Goal: Task Accomplishment & Management: Use online tool/utility

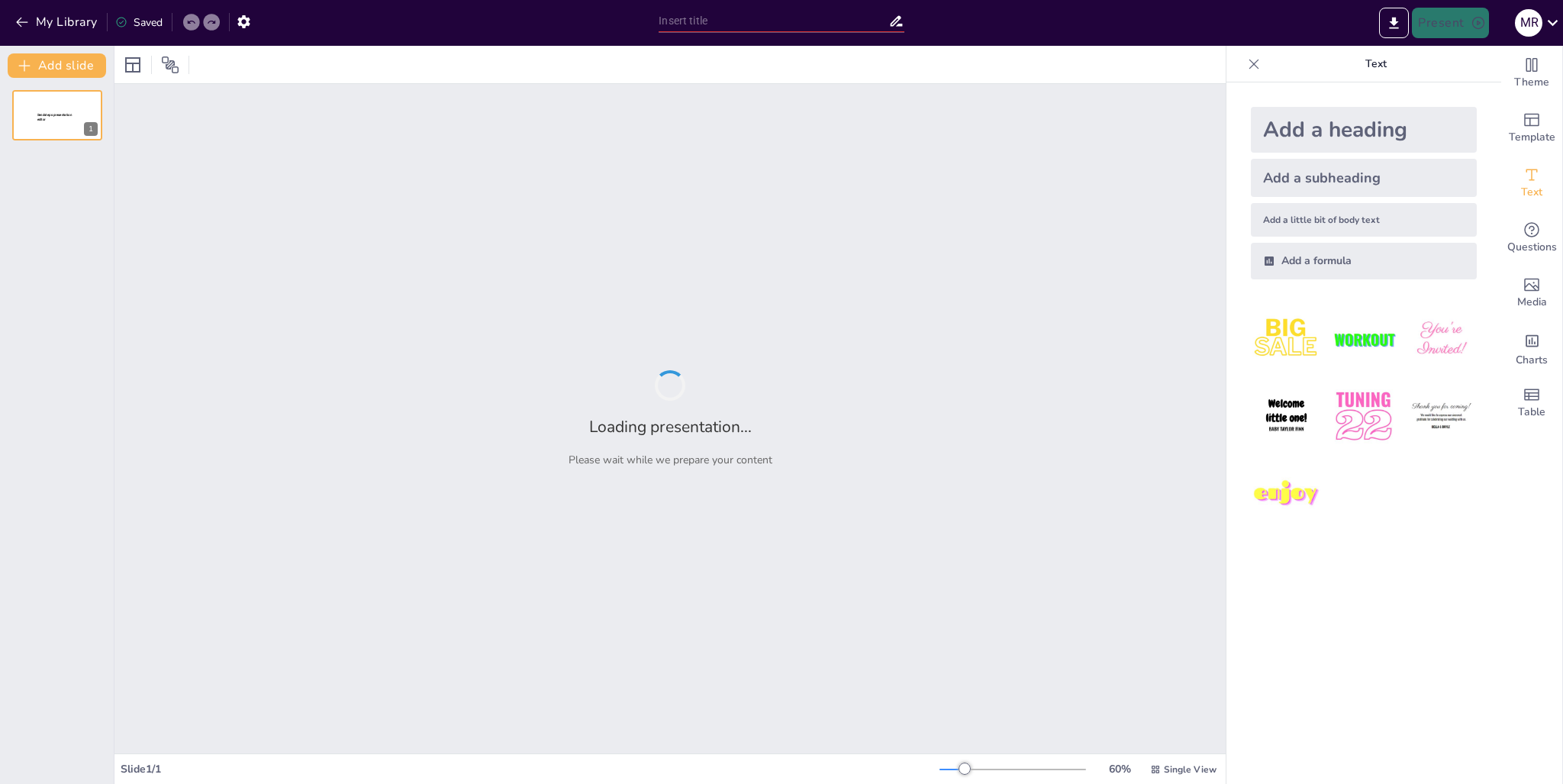
type input "El Papel de las Proteínas en el Transporte y la Defensa del Organismo"
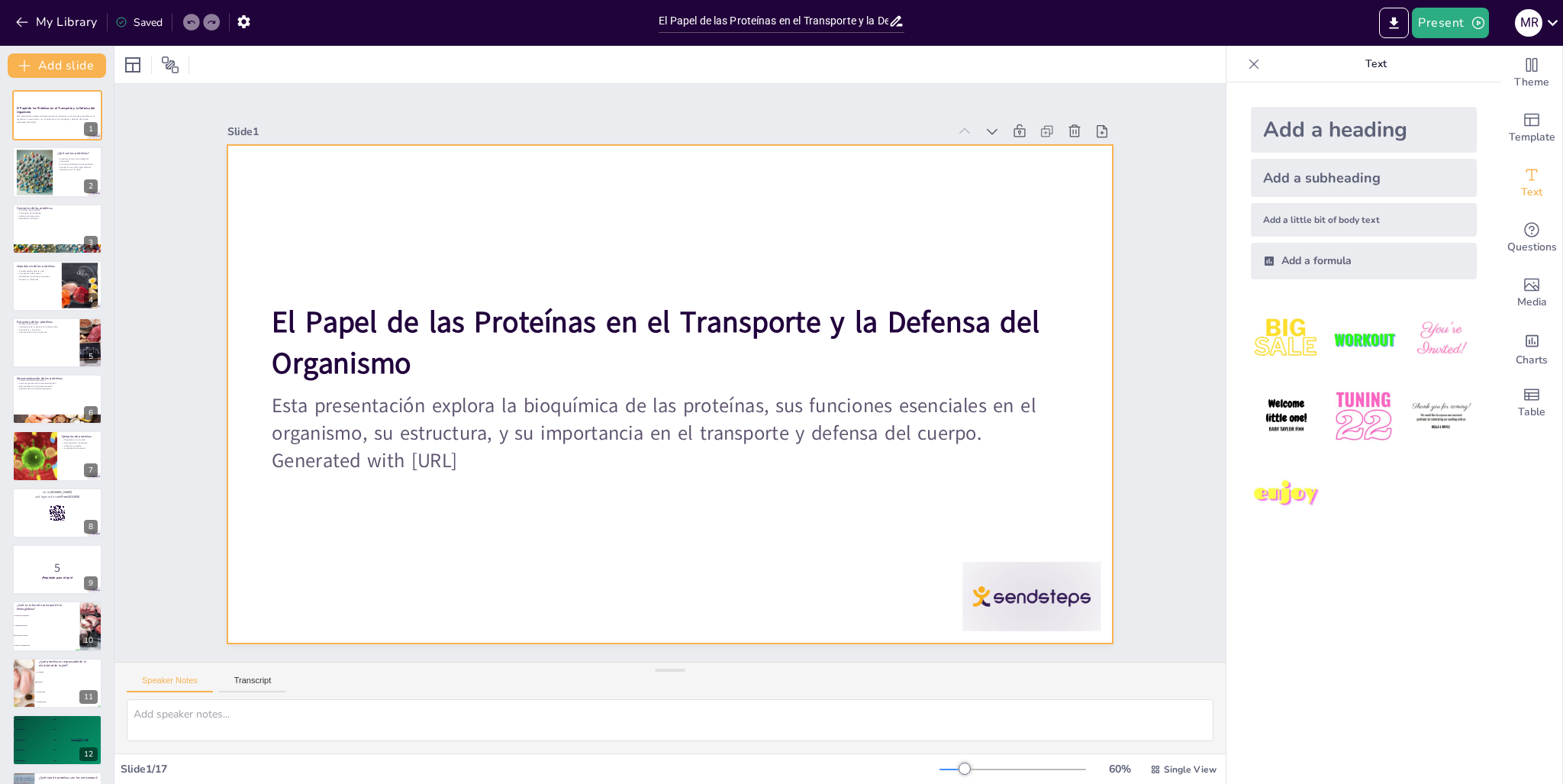
checkbox input "true"
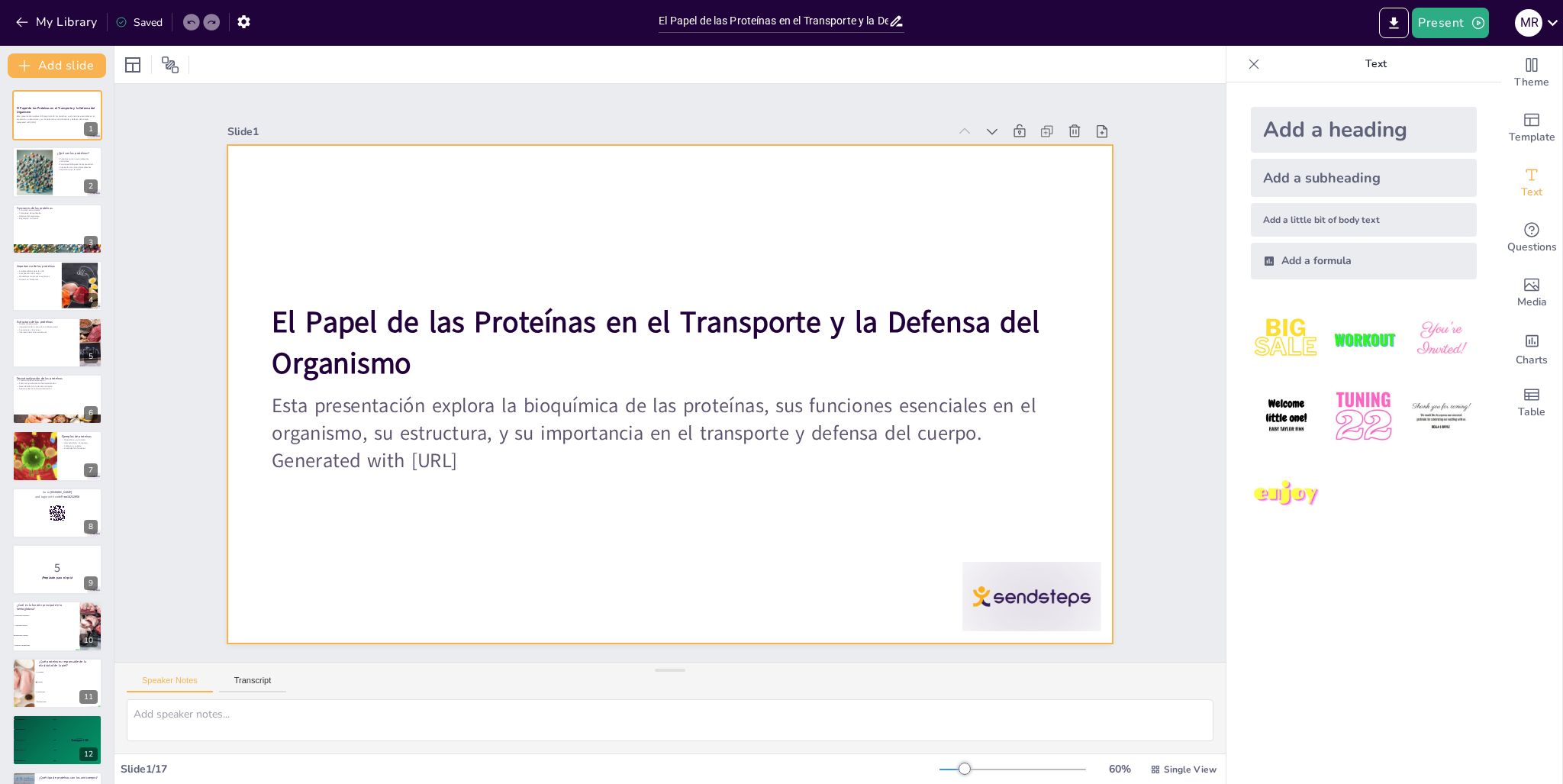
checkbox input "true"
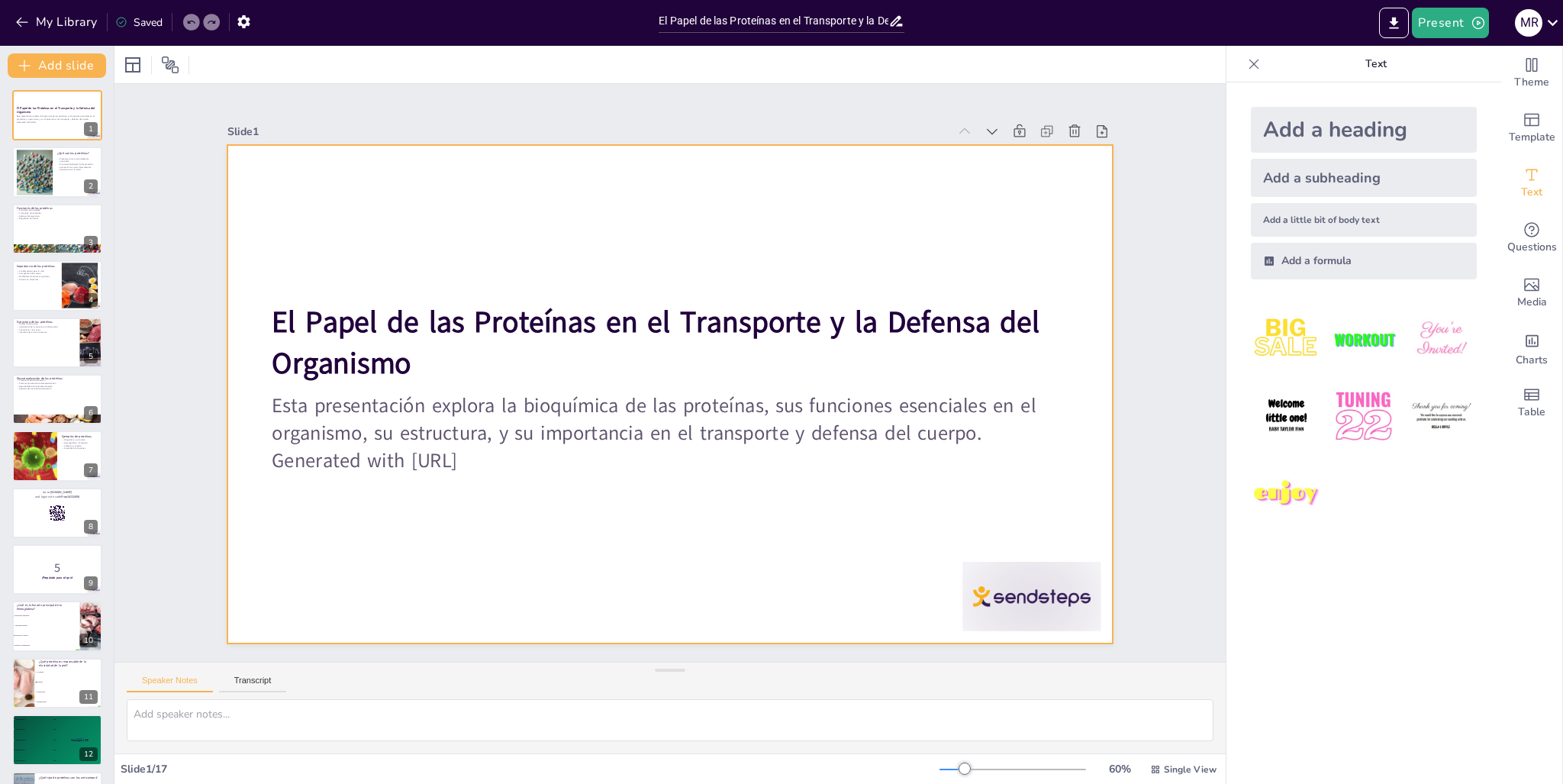
checkbox input "true"
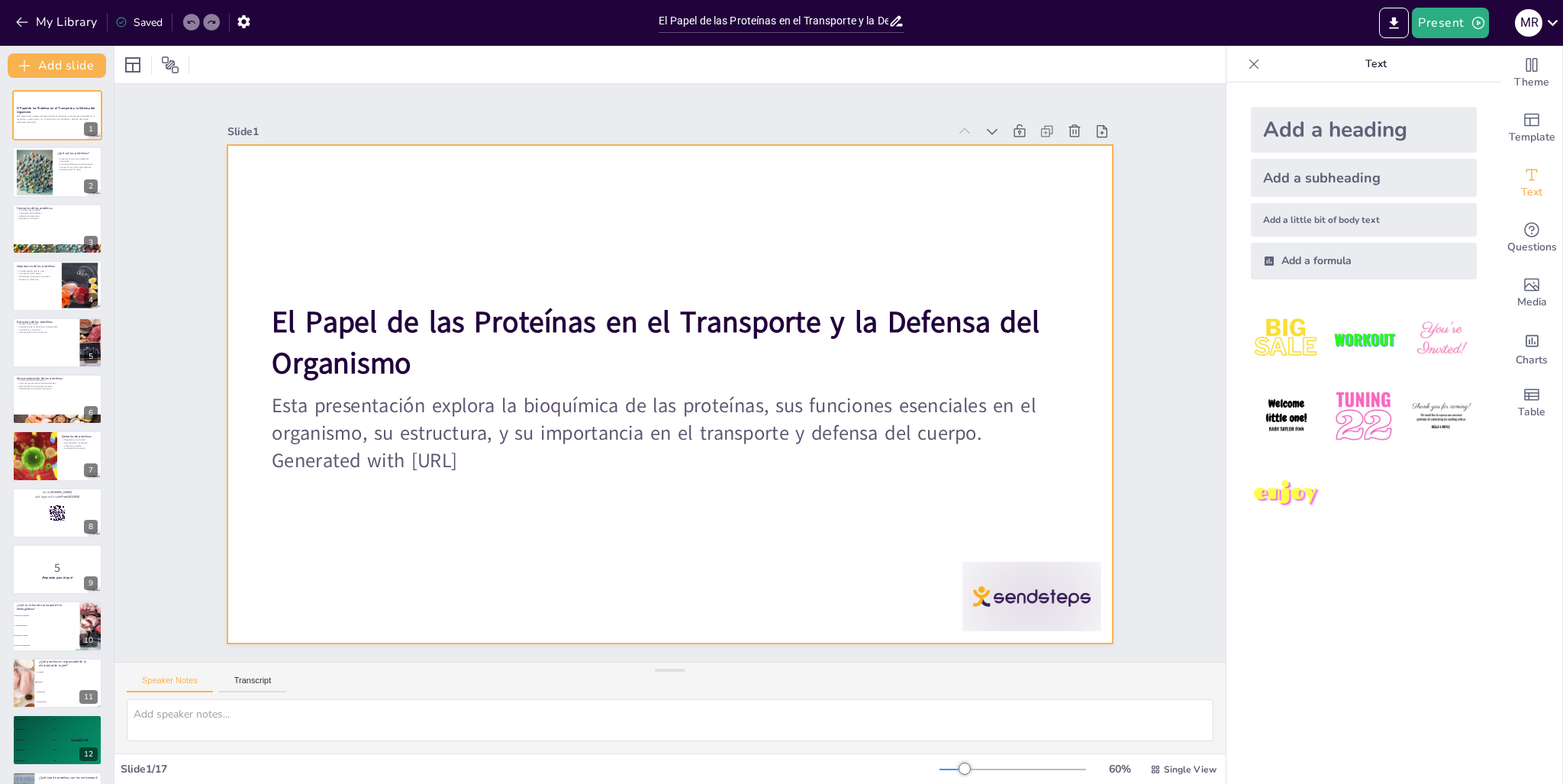
checkbox input "true"
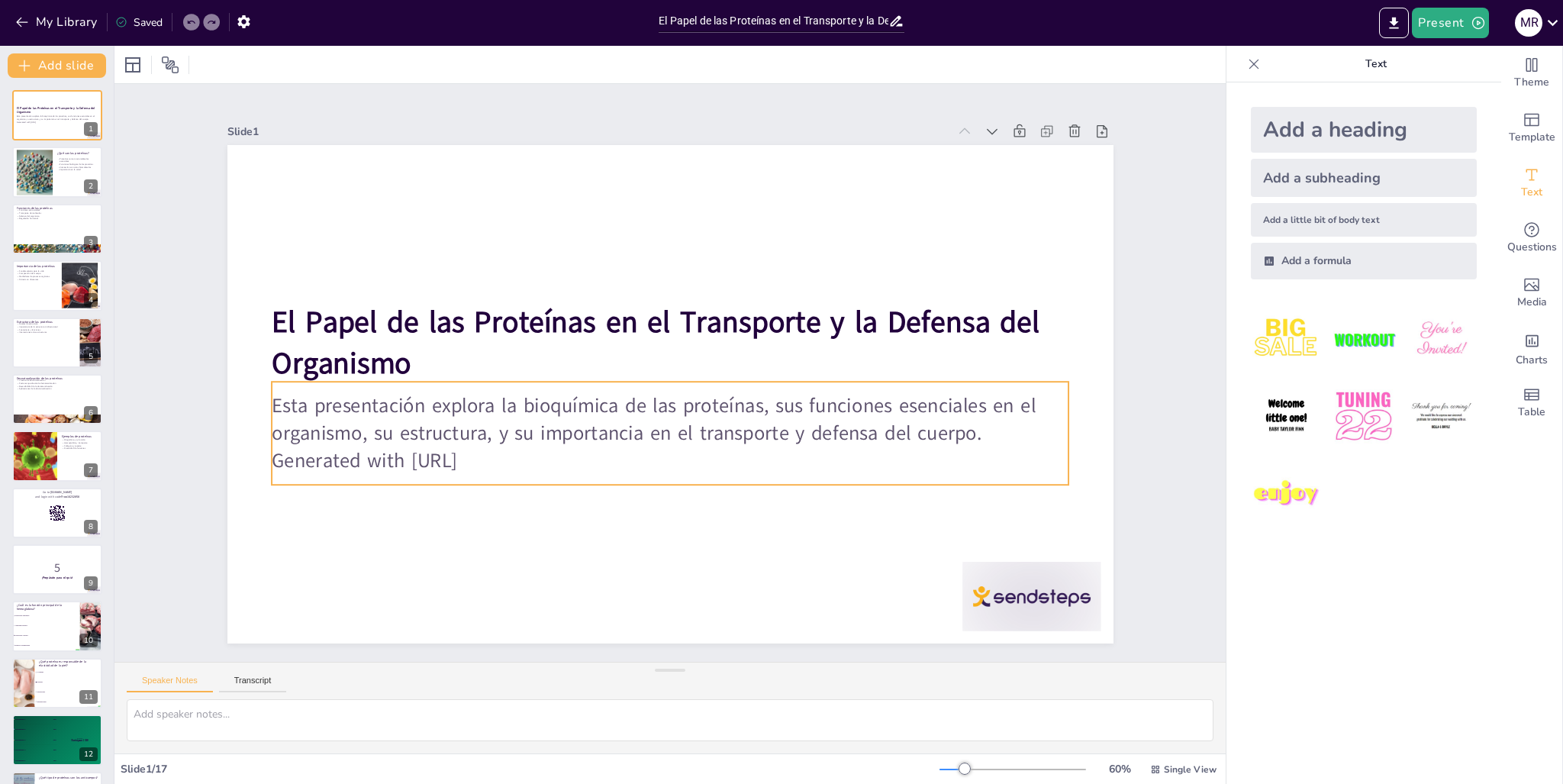
checkbox input "true"
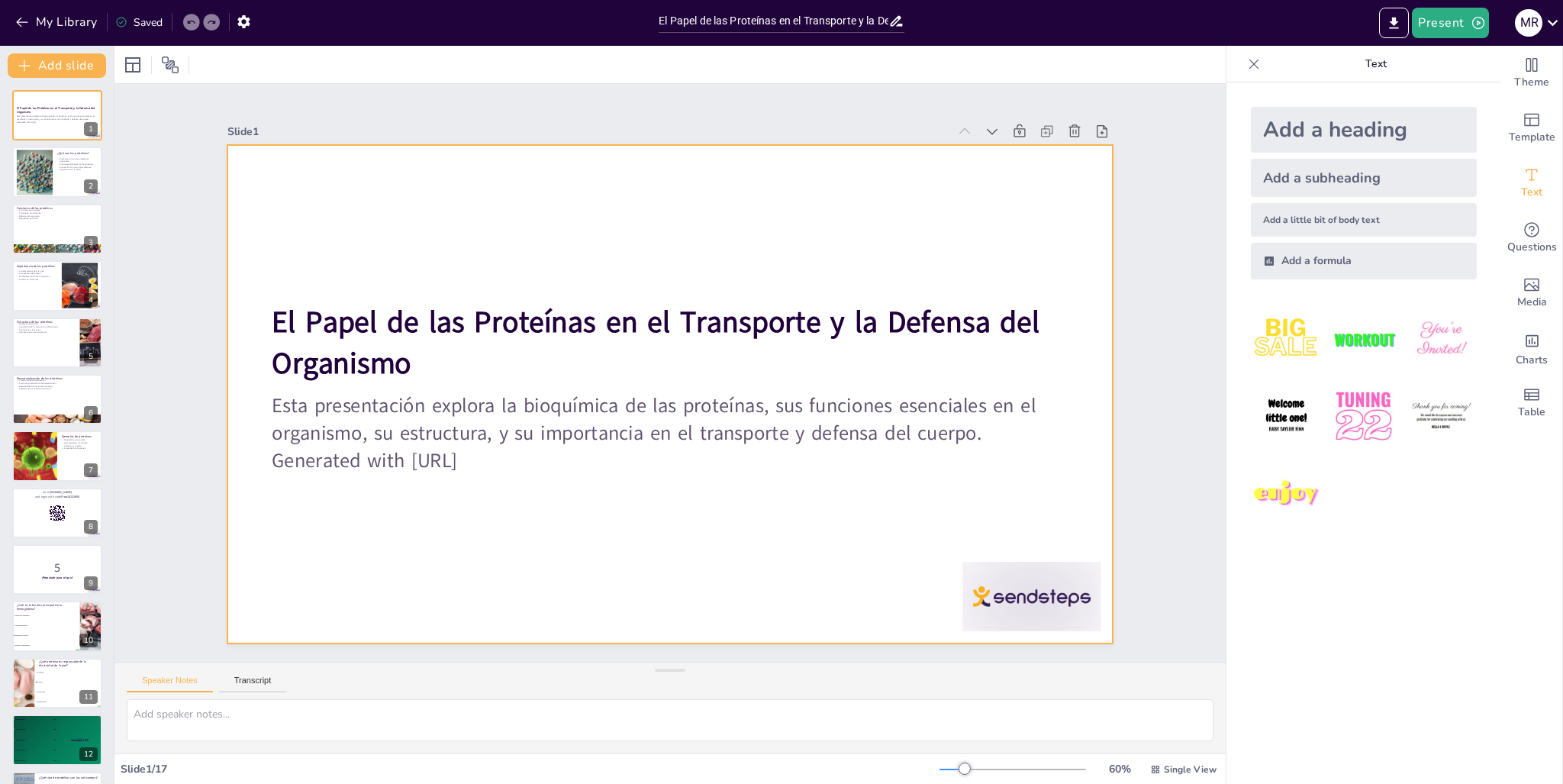
checkbox input "true"
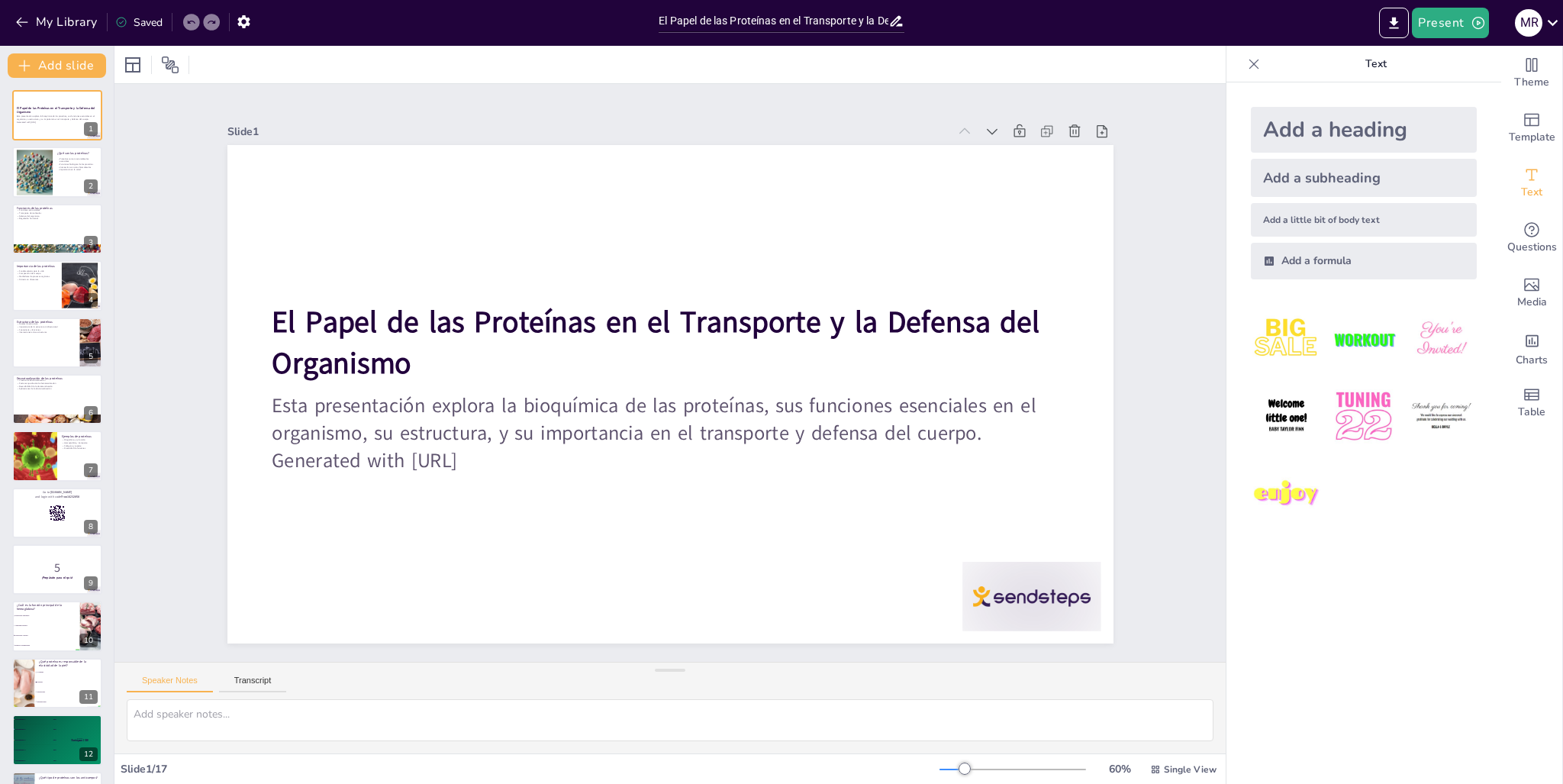
checkbox input "true"
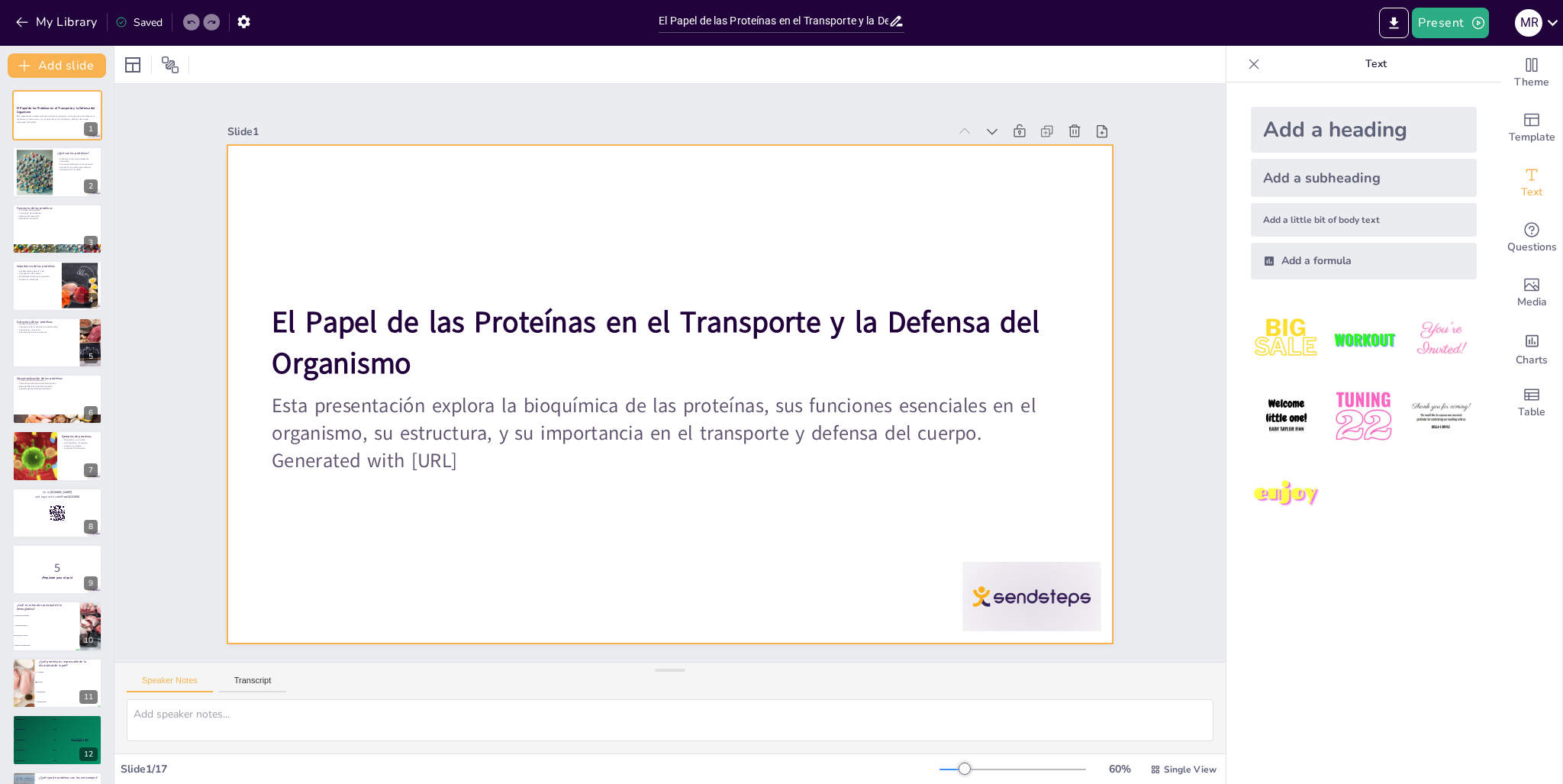
checkbox input "true"
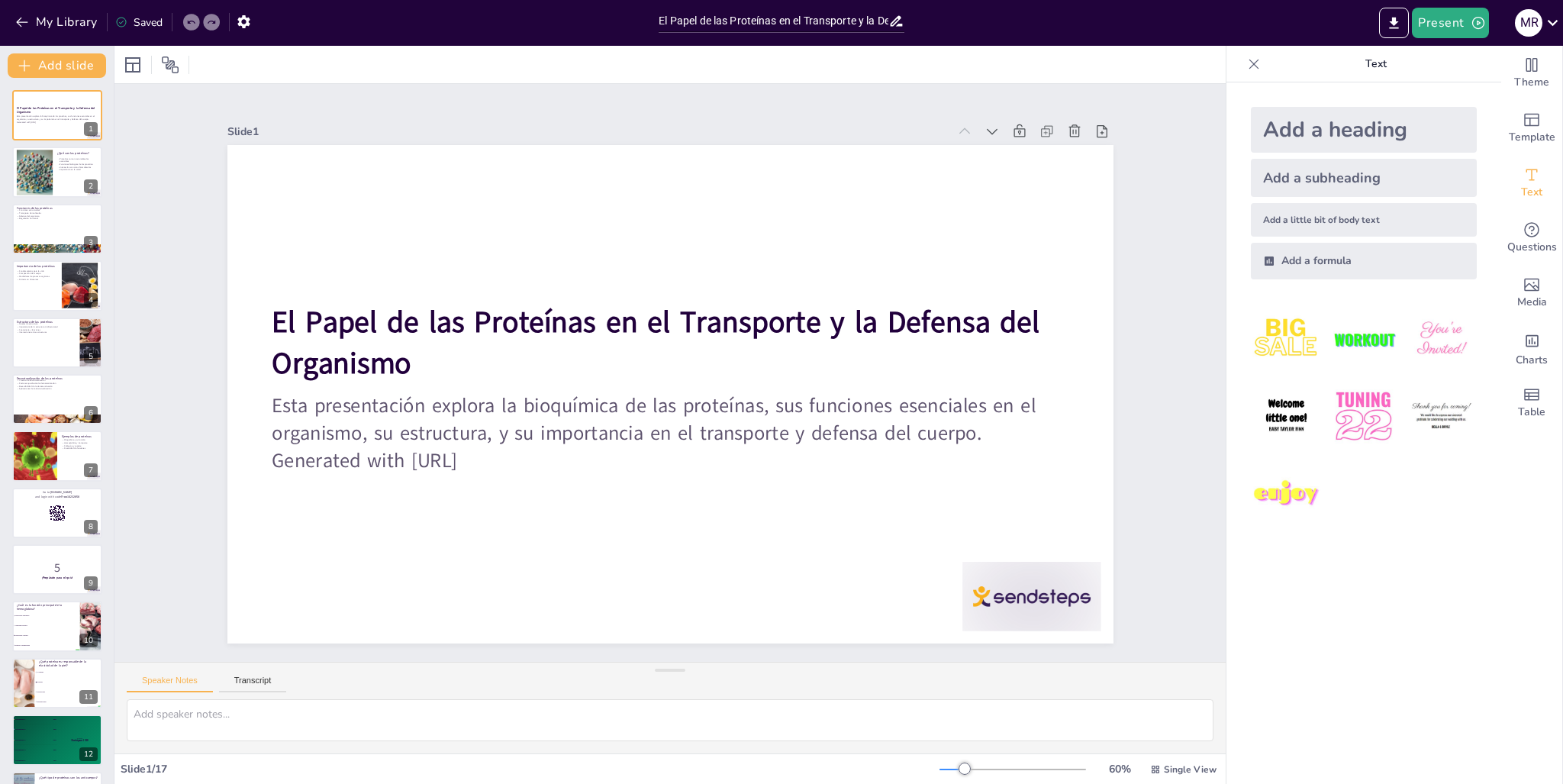
type textarea "Las funciones estructurales de las proteínas son vitales para mantener la integ…"
checkbox input "true"
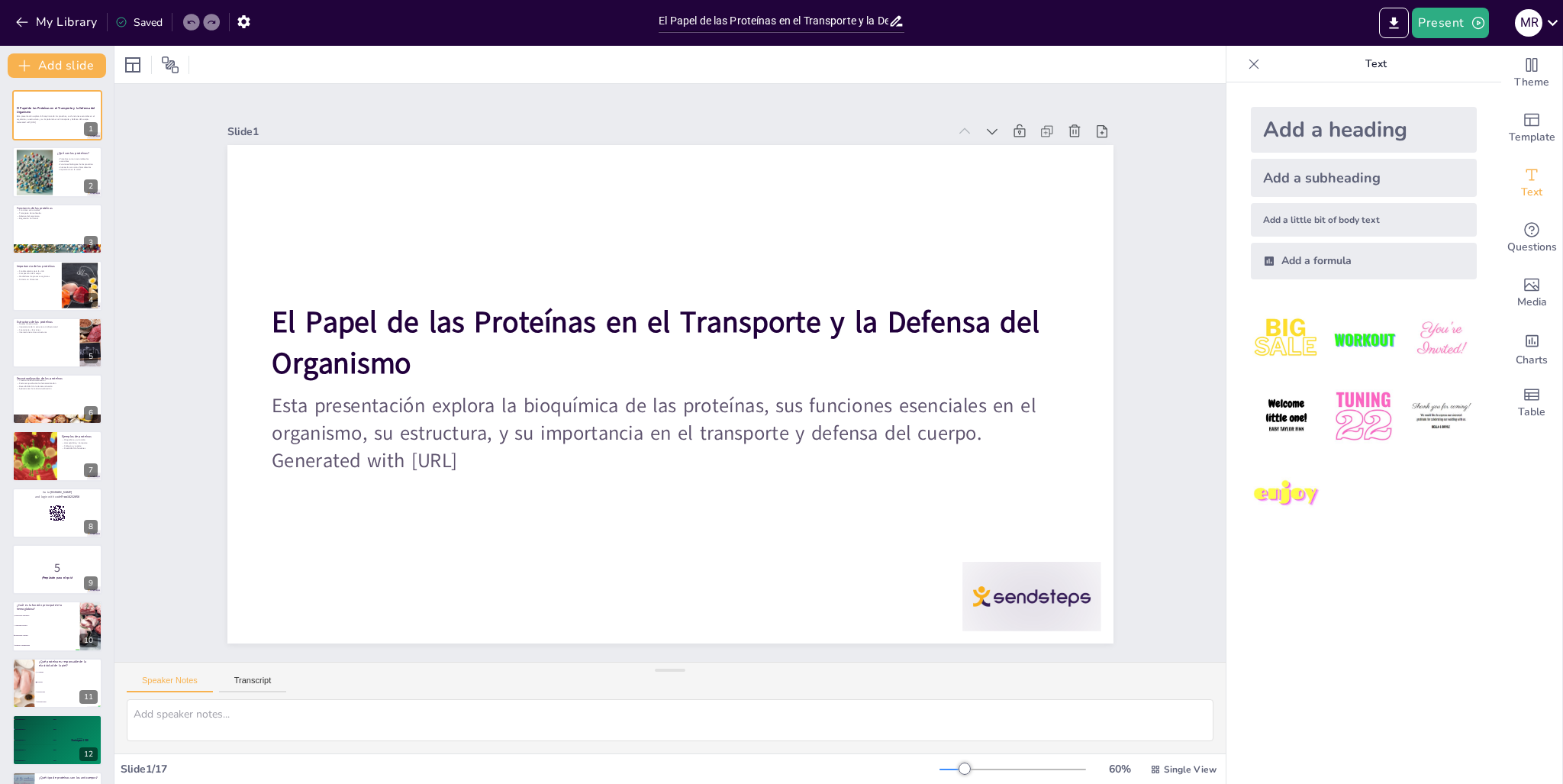
checkbox input "true"
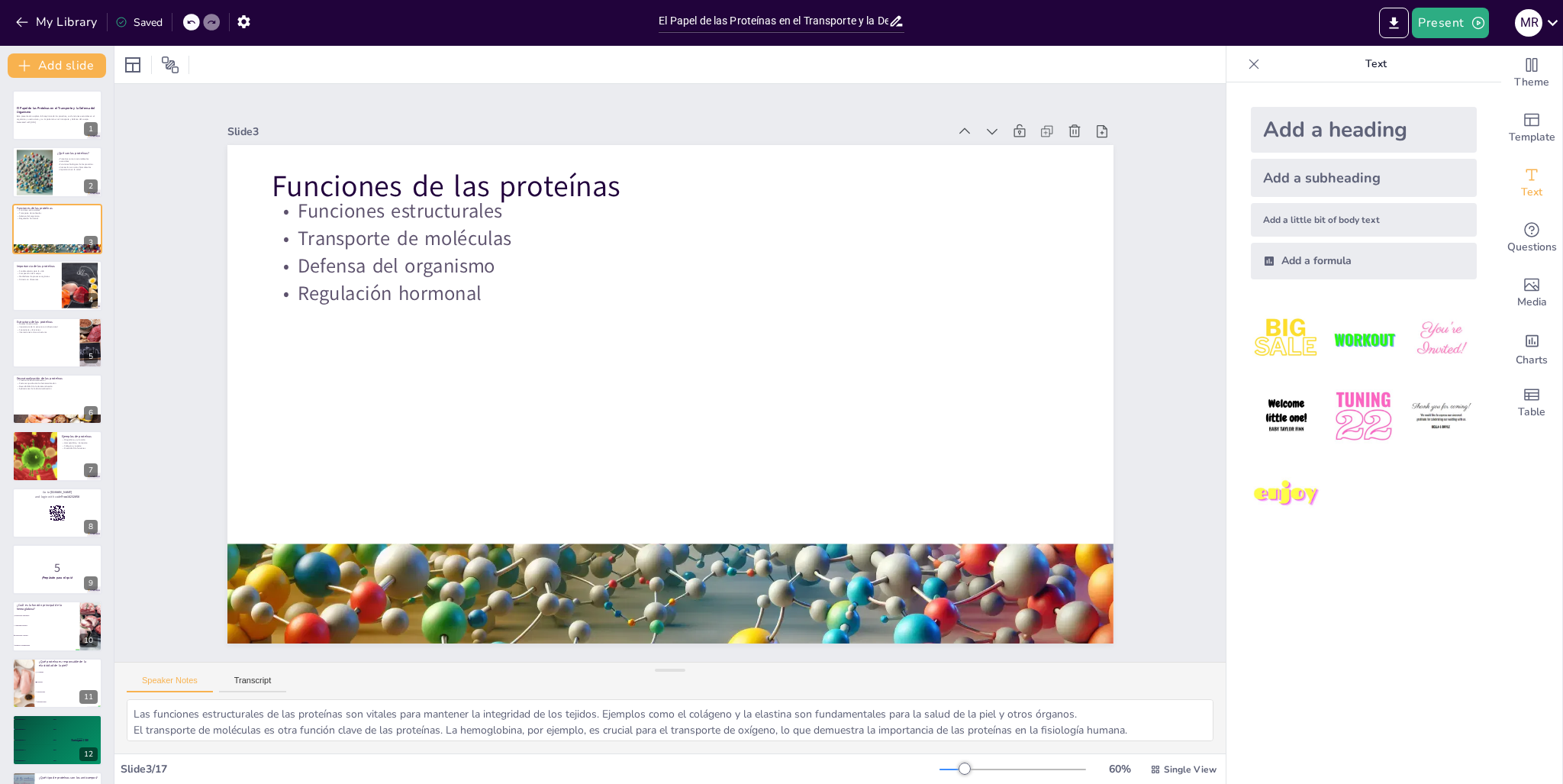
checkbox input "true"
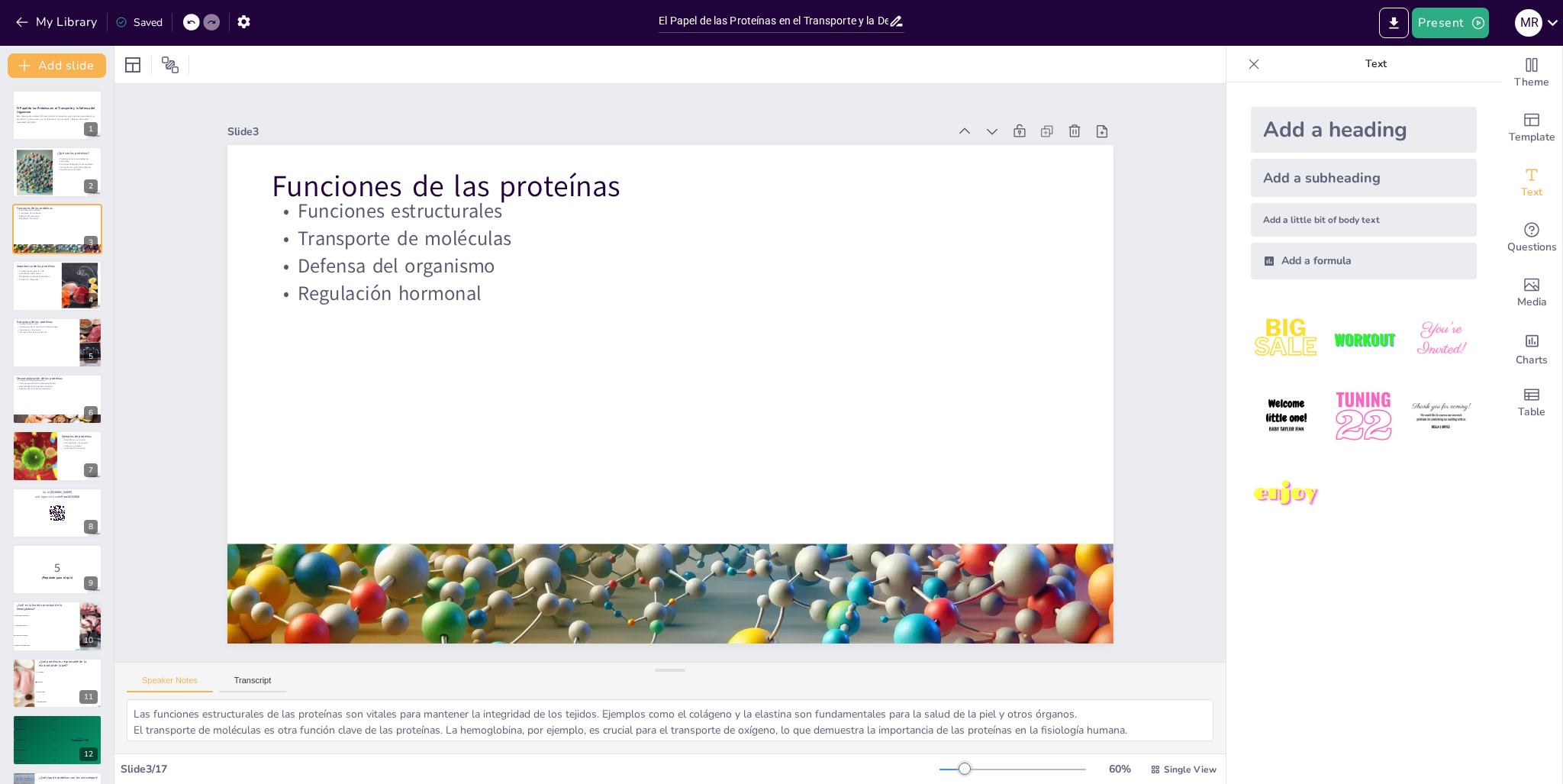
type textarea "Las proteínas son vitales para la existencia de todos los seres vivos. Sin ella…"
checkbox input "true"
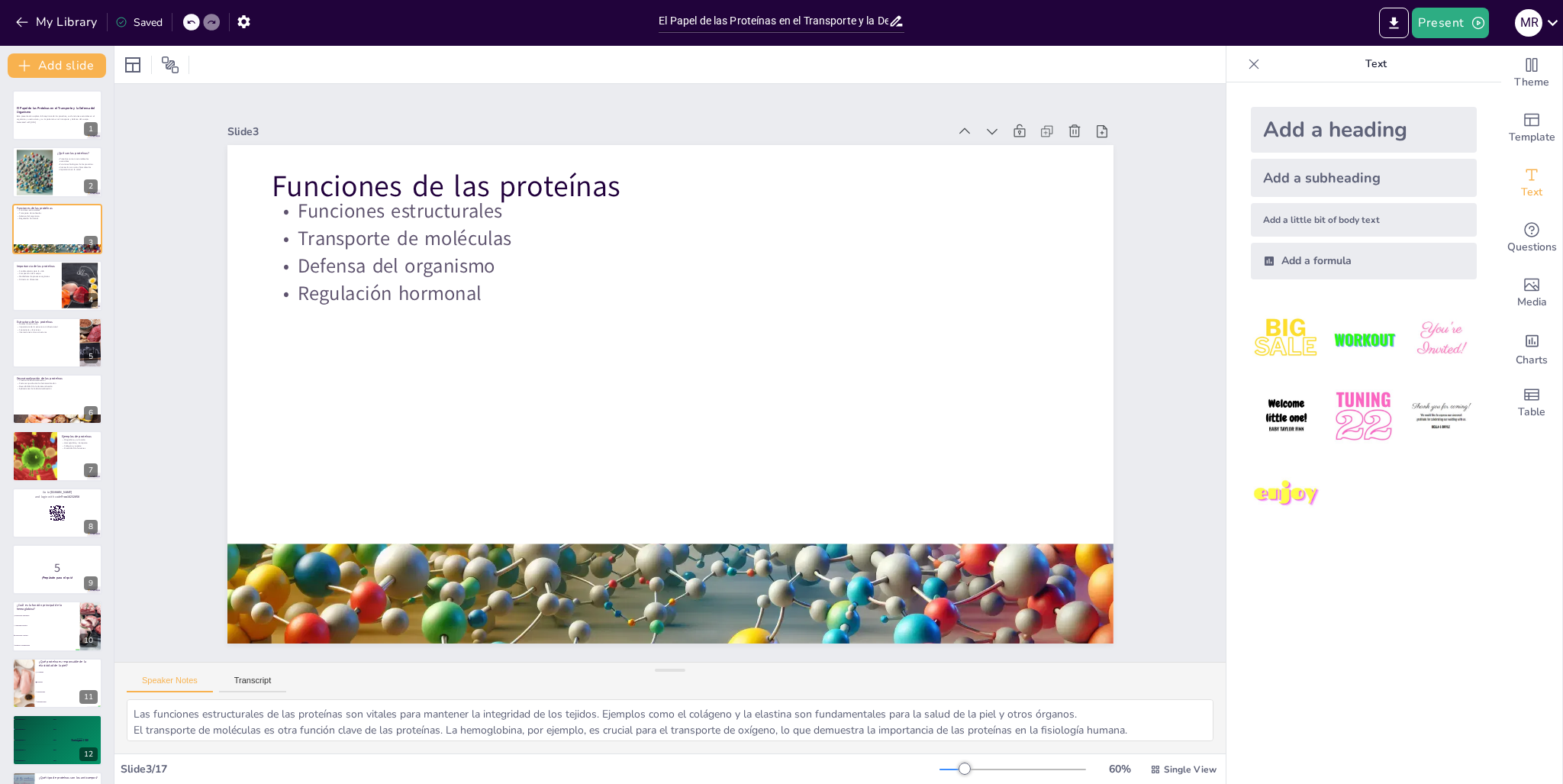
checkbox input "true"
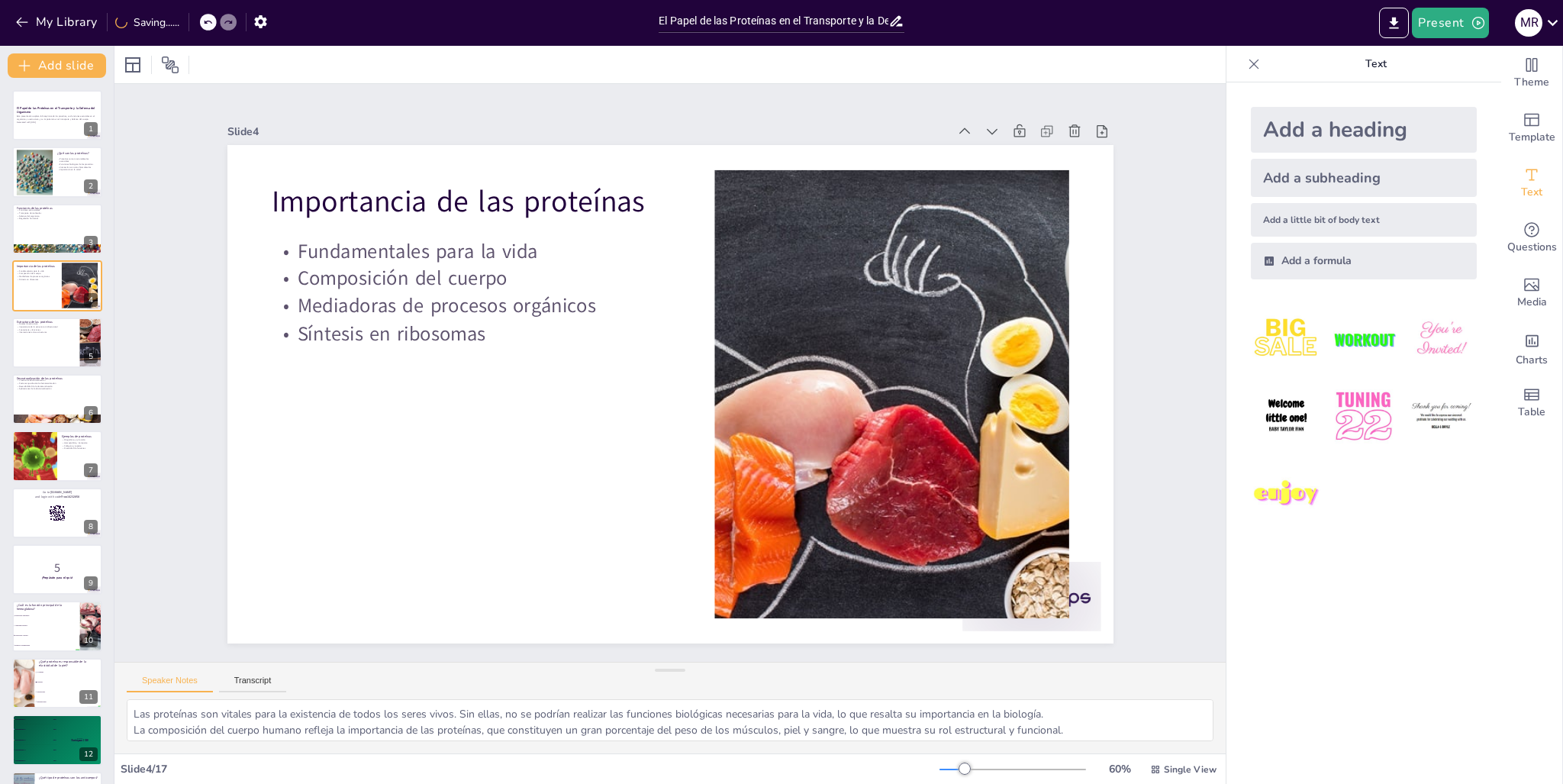
checkbox input "true"
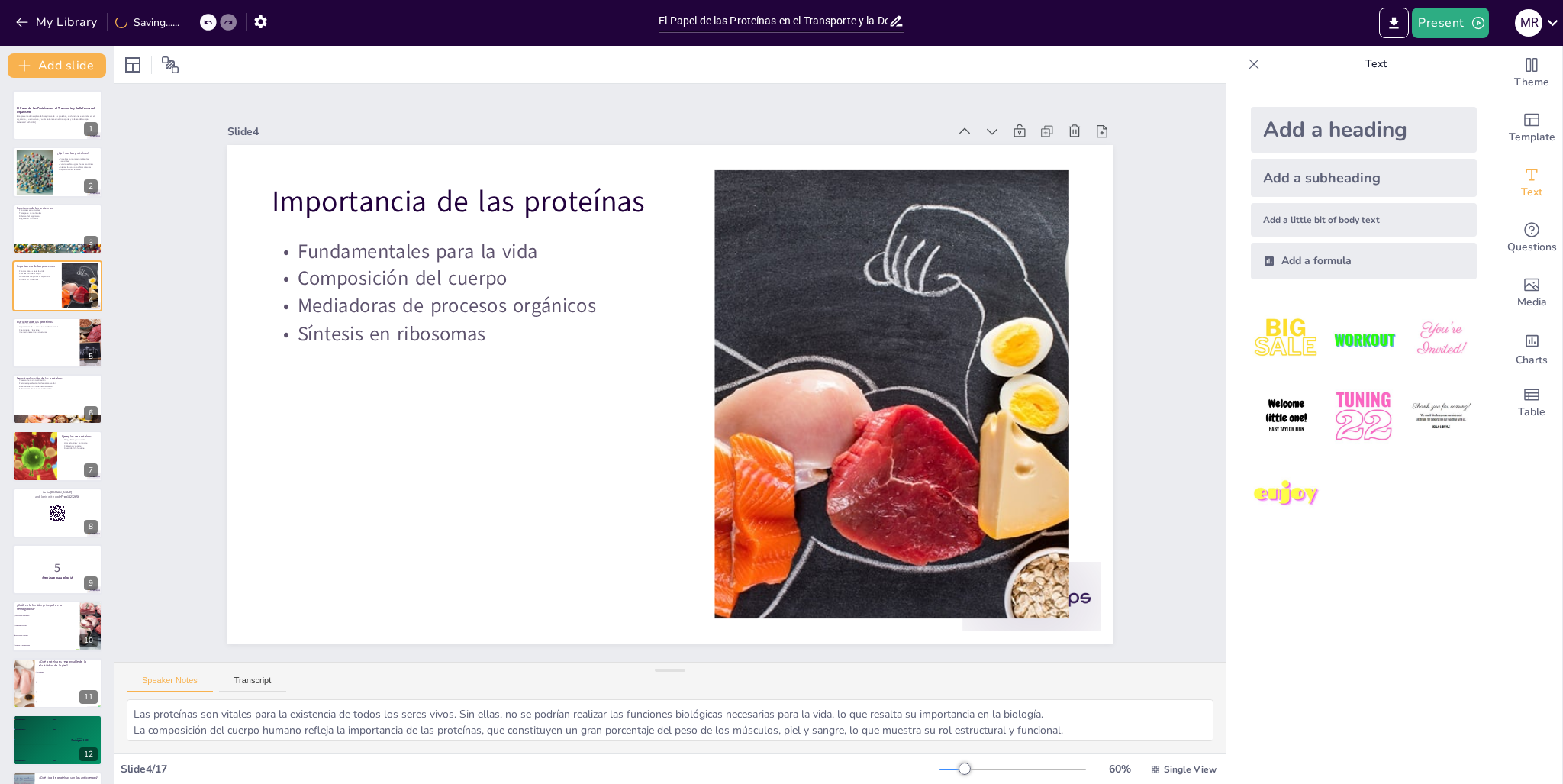
type textarea "Los niveles de estructura de las proteínas son fundamentales para entender su f…"
checkbox input "true"
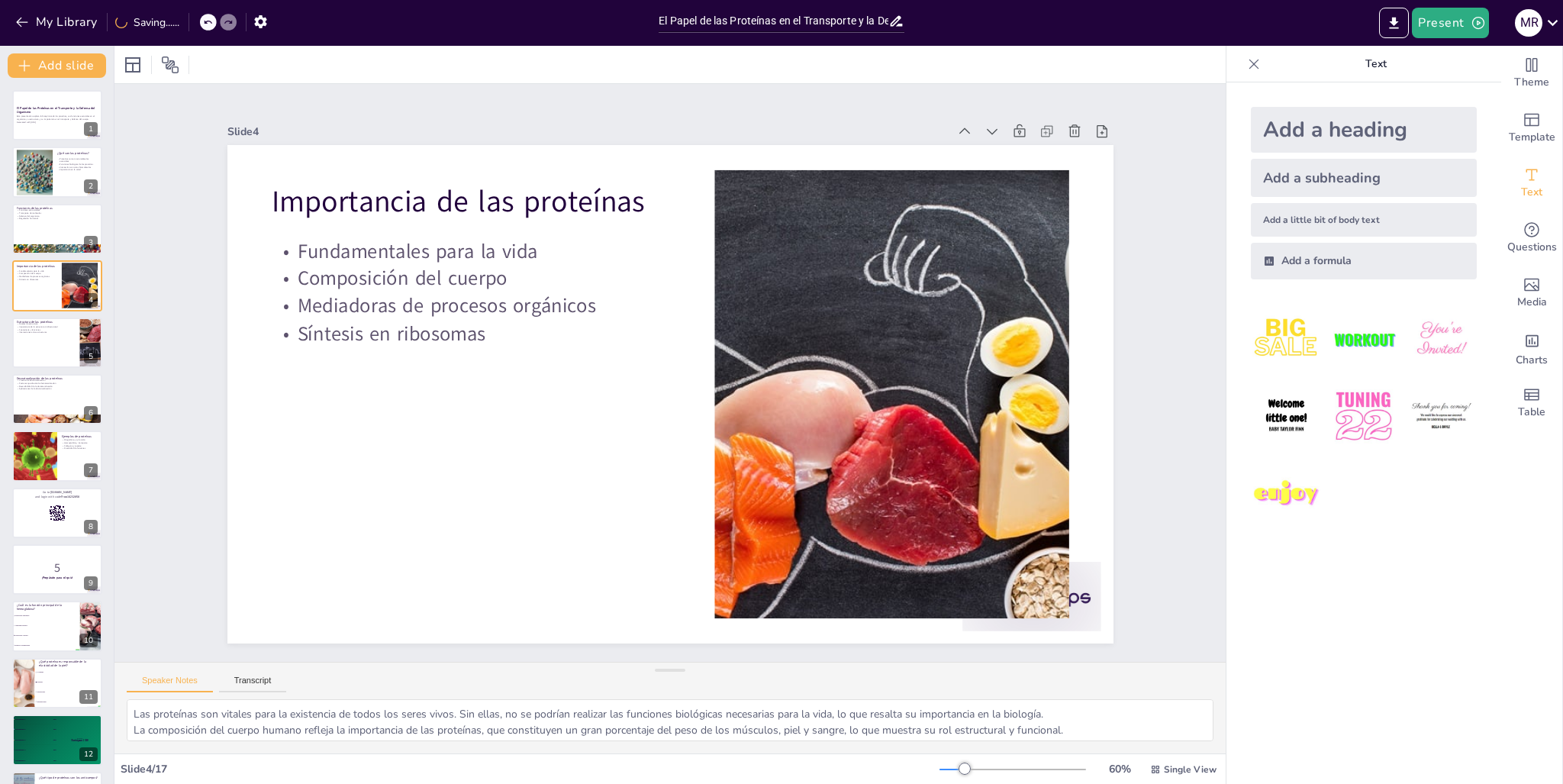
checkbox input "true"
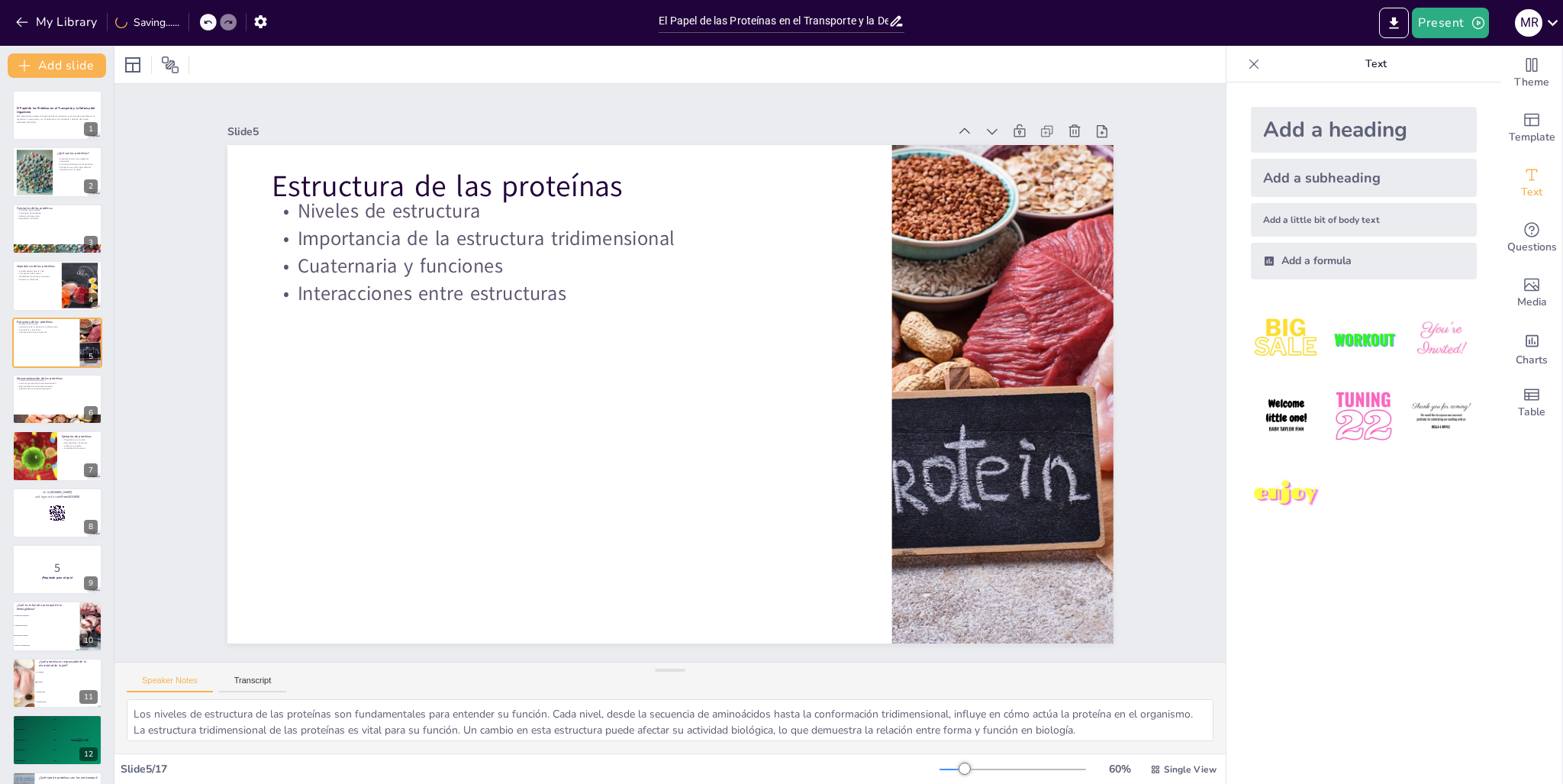
checkbox input "true"
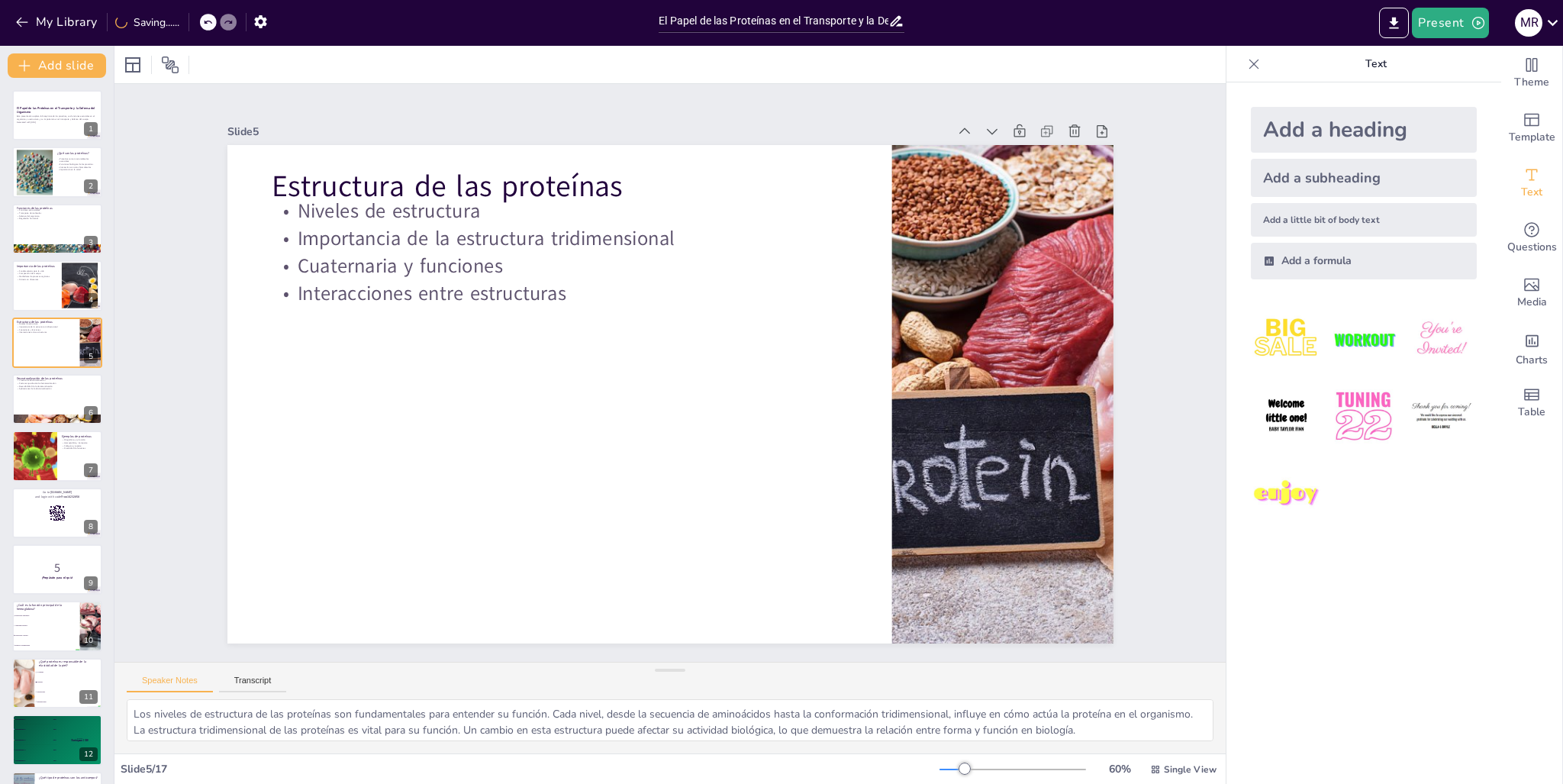
checkbox input "true"
type textarea "El proceso de desnaturalización es crítico para entender cómo las proteínas pue…"
checkbox input "true"
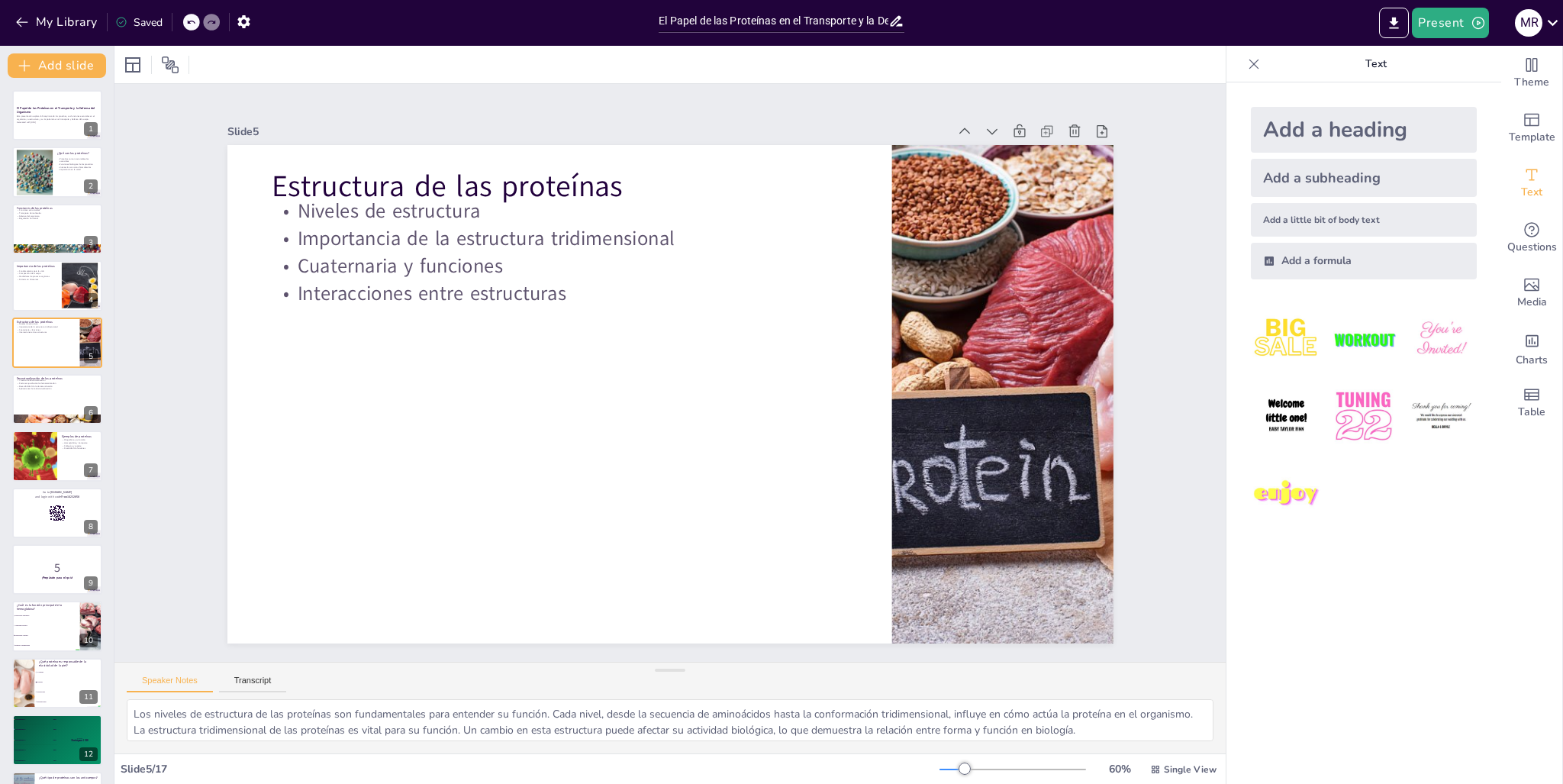
checkbox input "true"
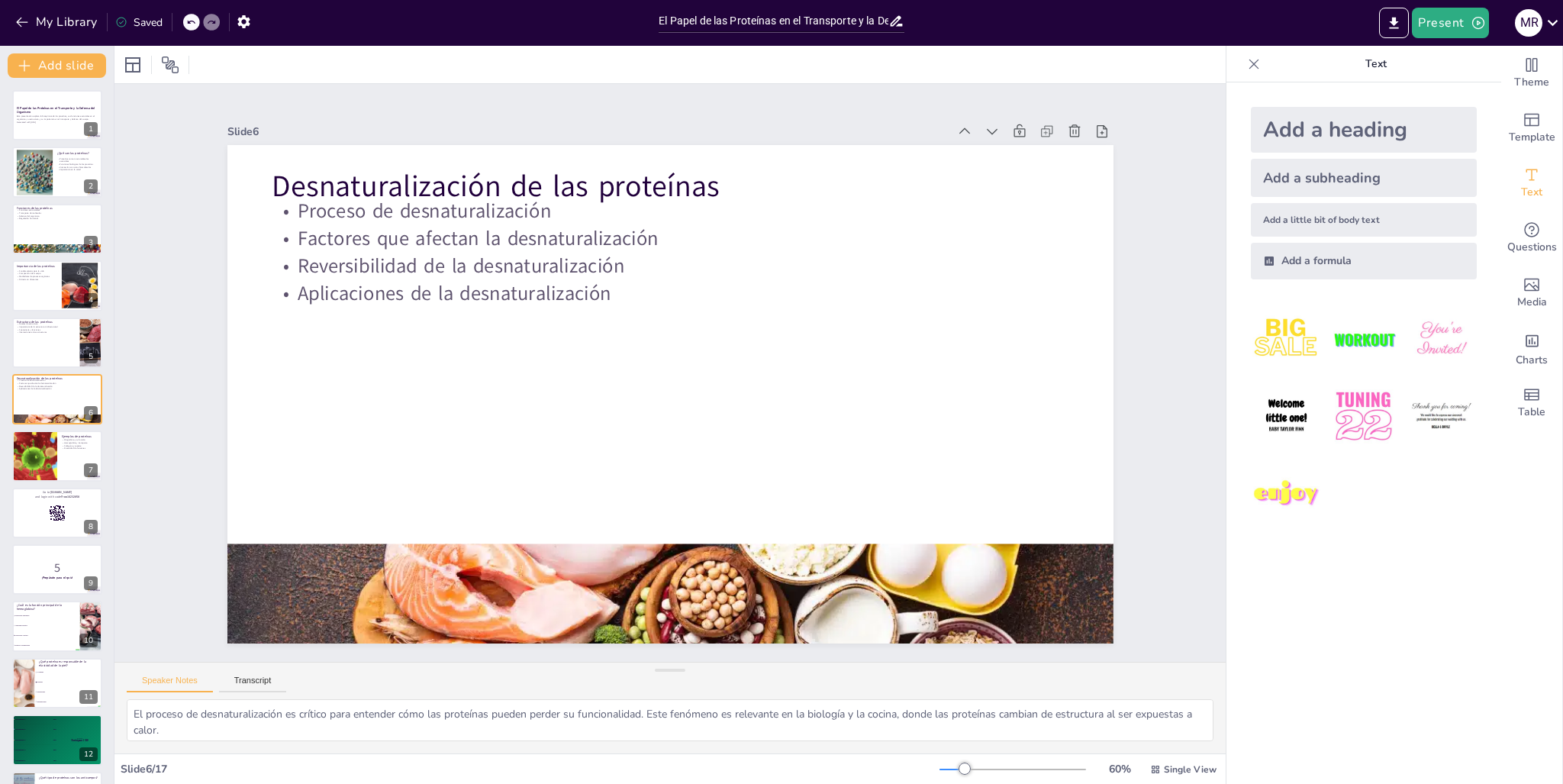
checkbox input "true"
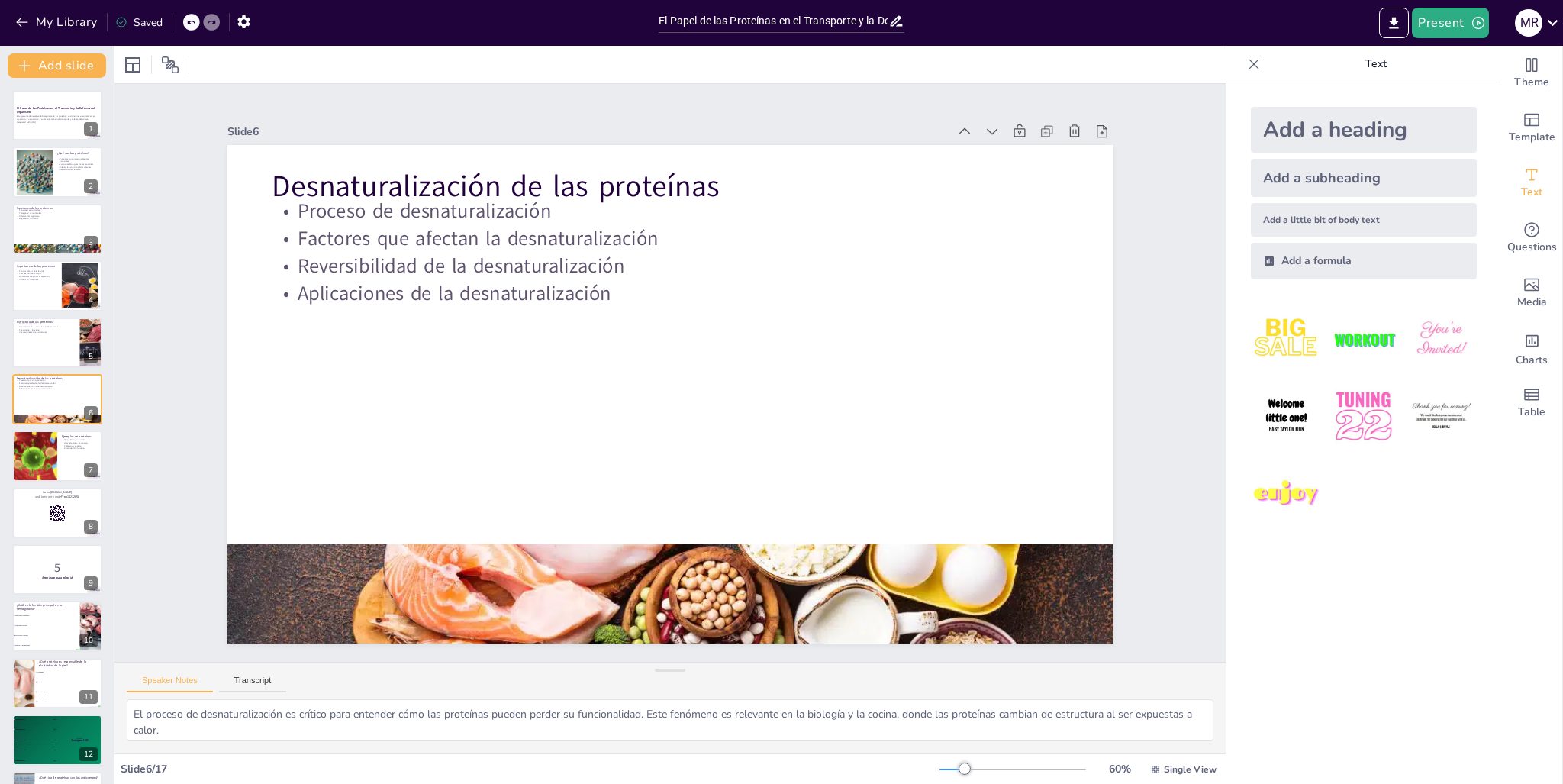
checkbox input "true"
type textarea "La mioglobina es un ejemplo clave de cómo las proteínas pueden almacenar oxígen…"
checkbox input "true"
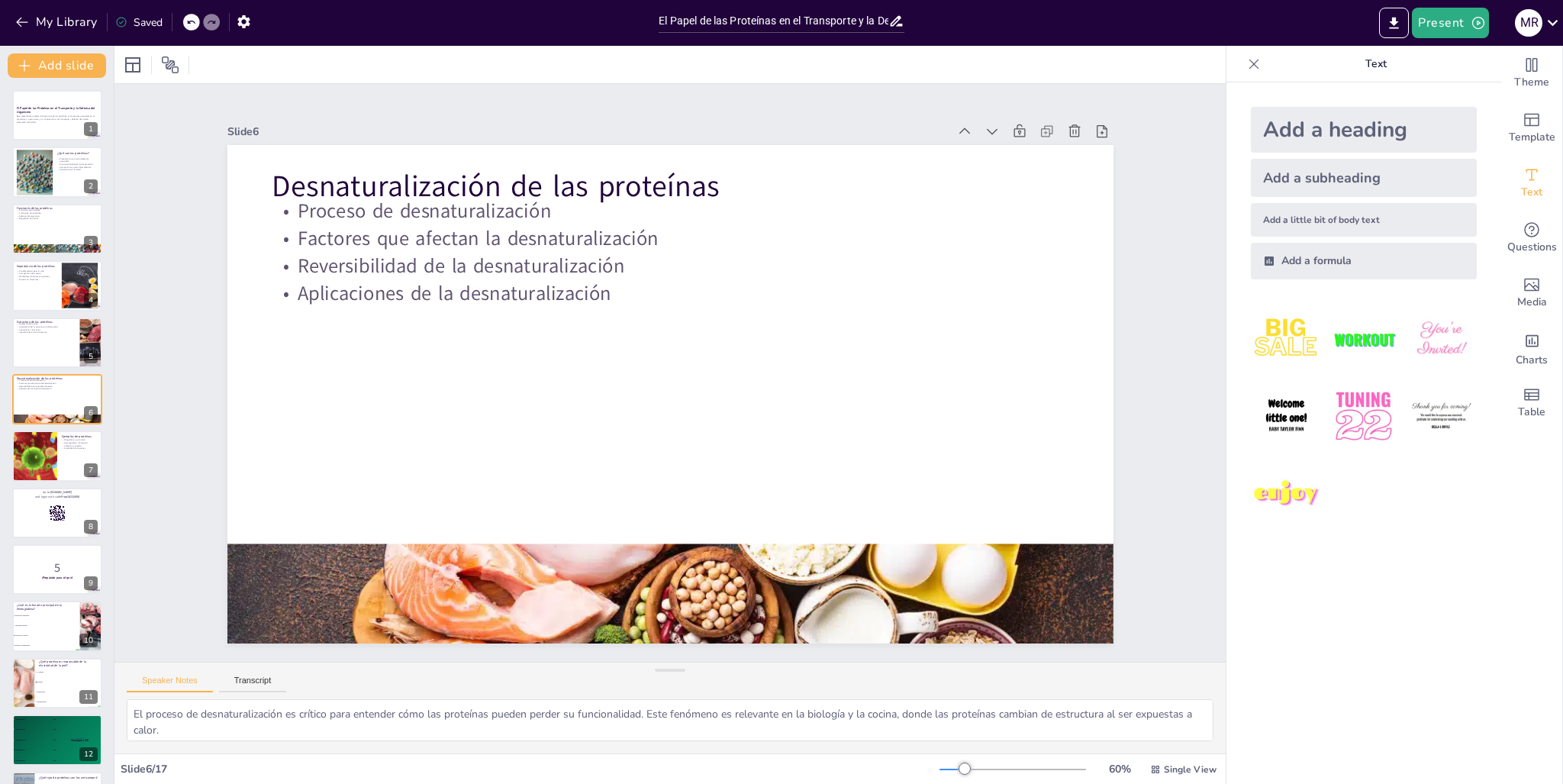
checkbox input "true"
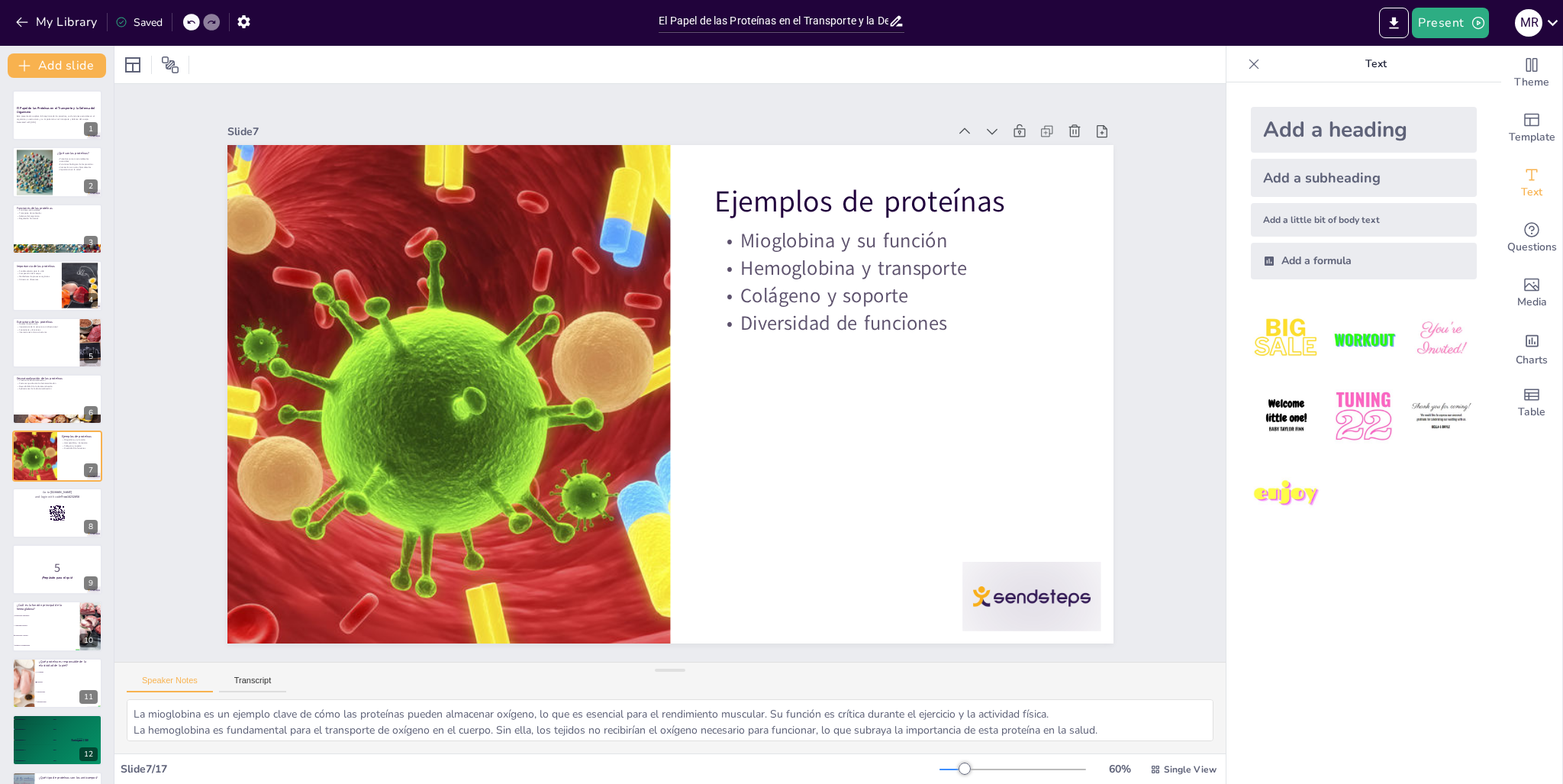
checkbox input "true"
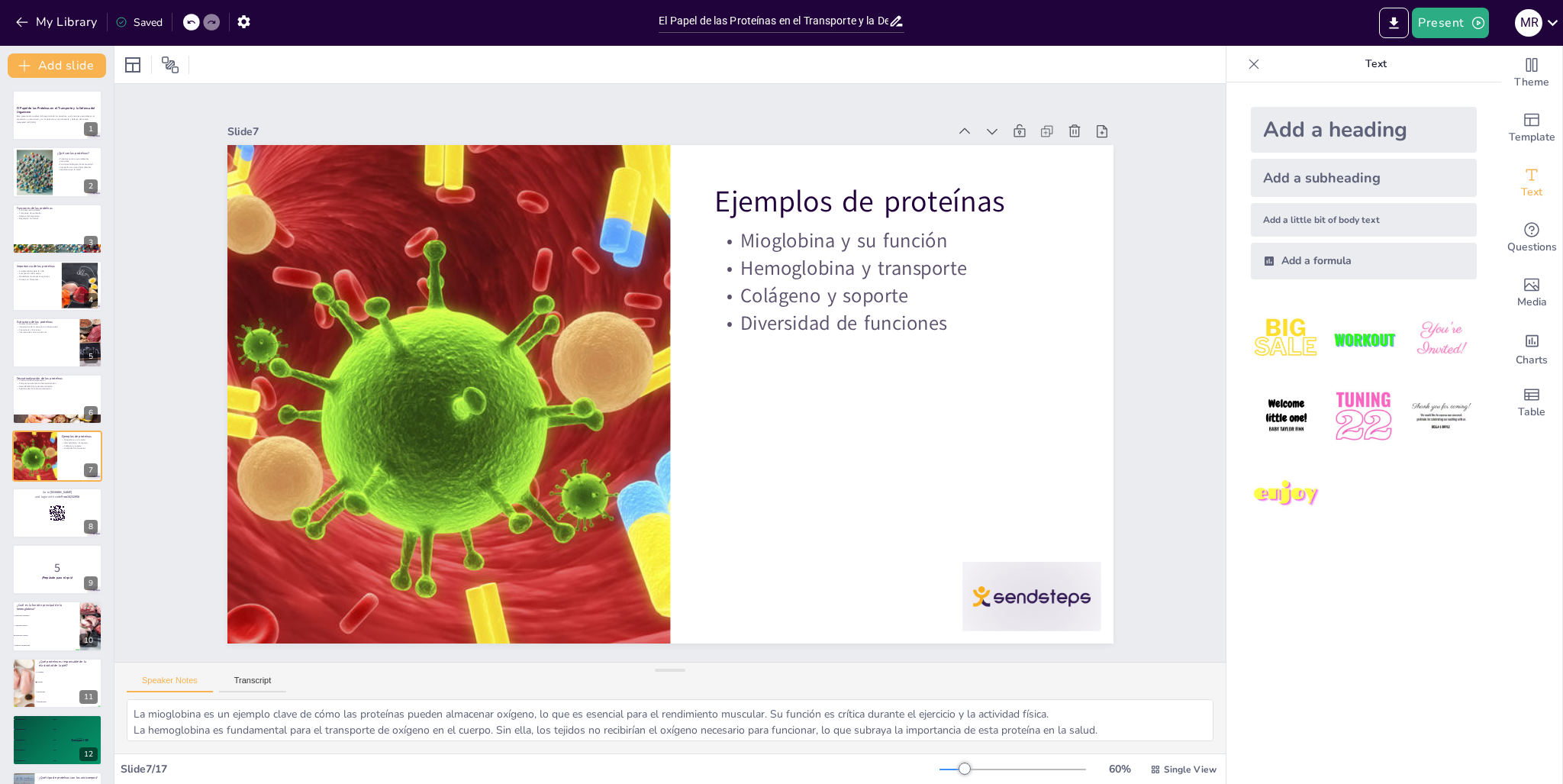
checkbox input "true"
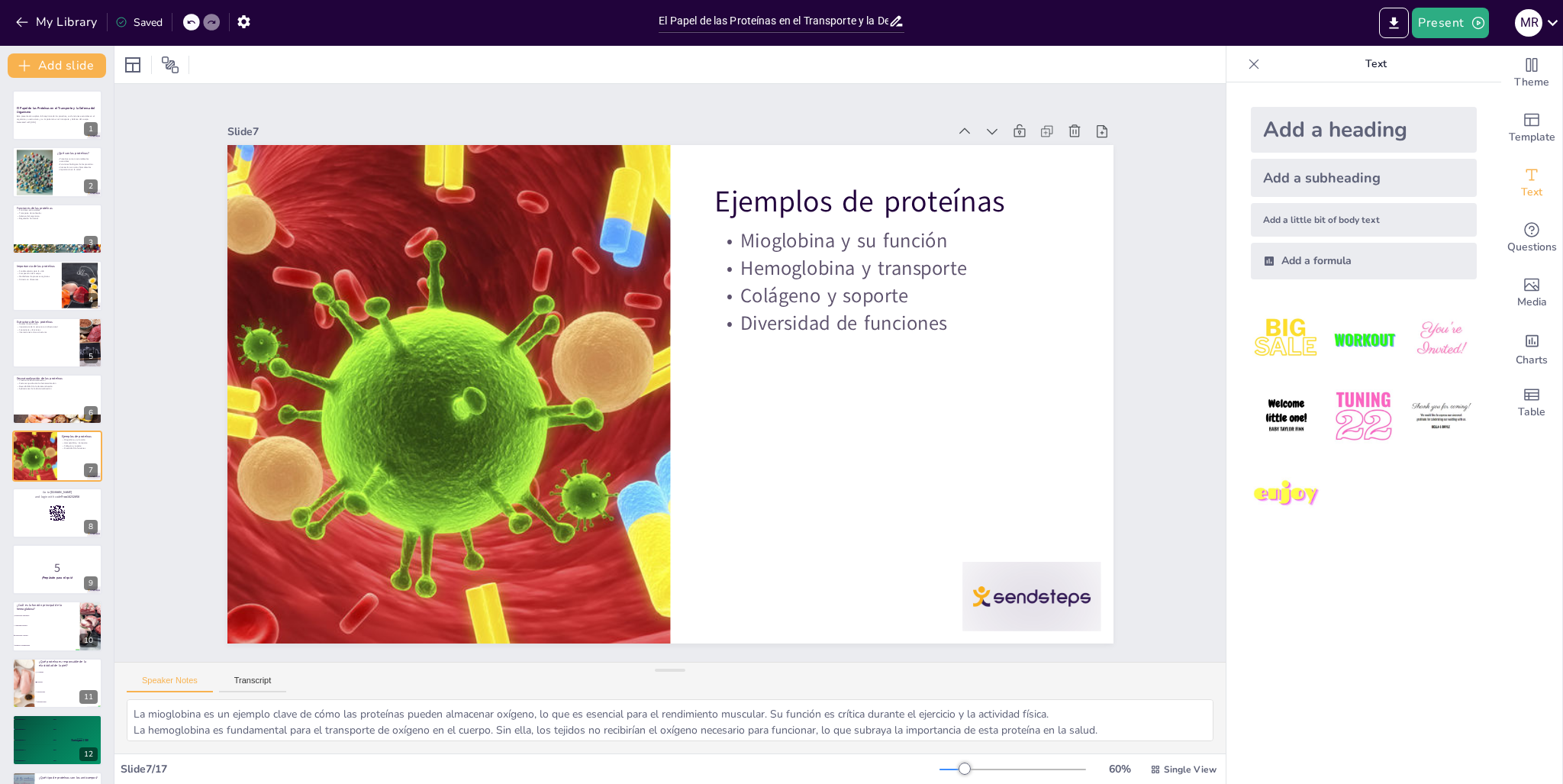
checkbox input "true"
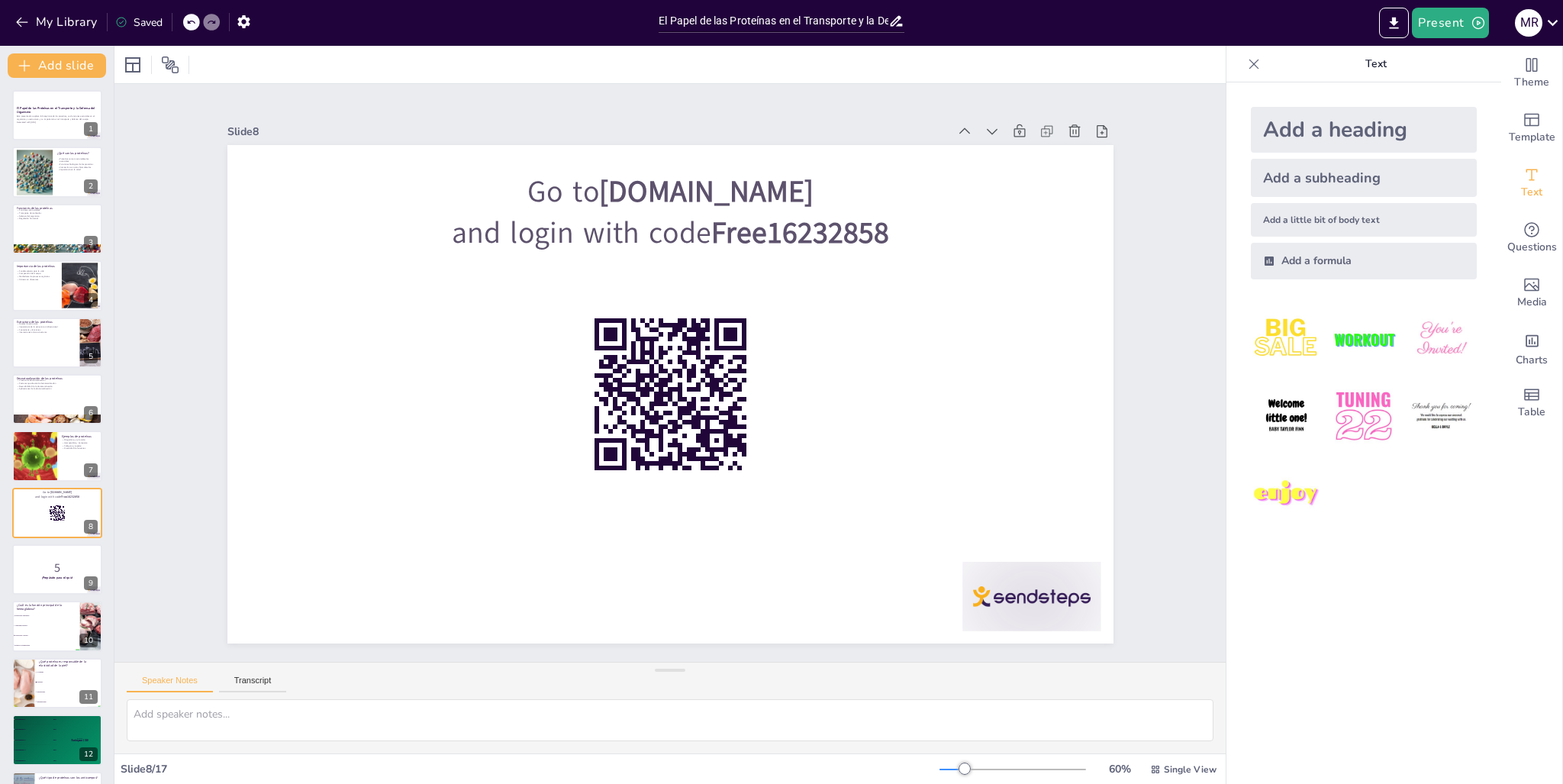
checkbox input "true"
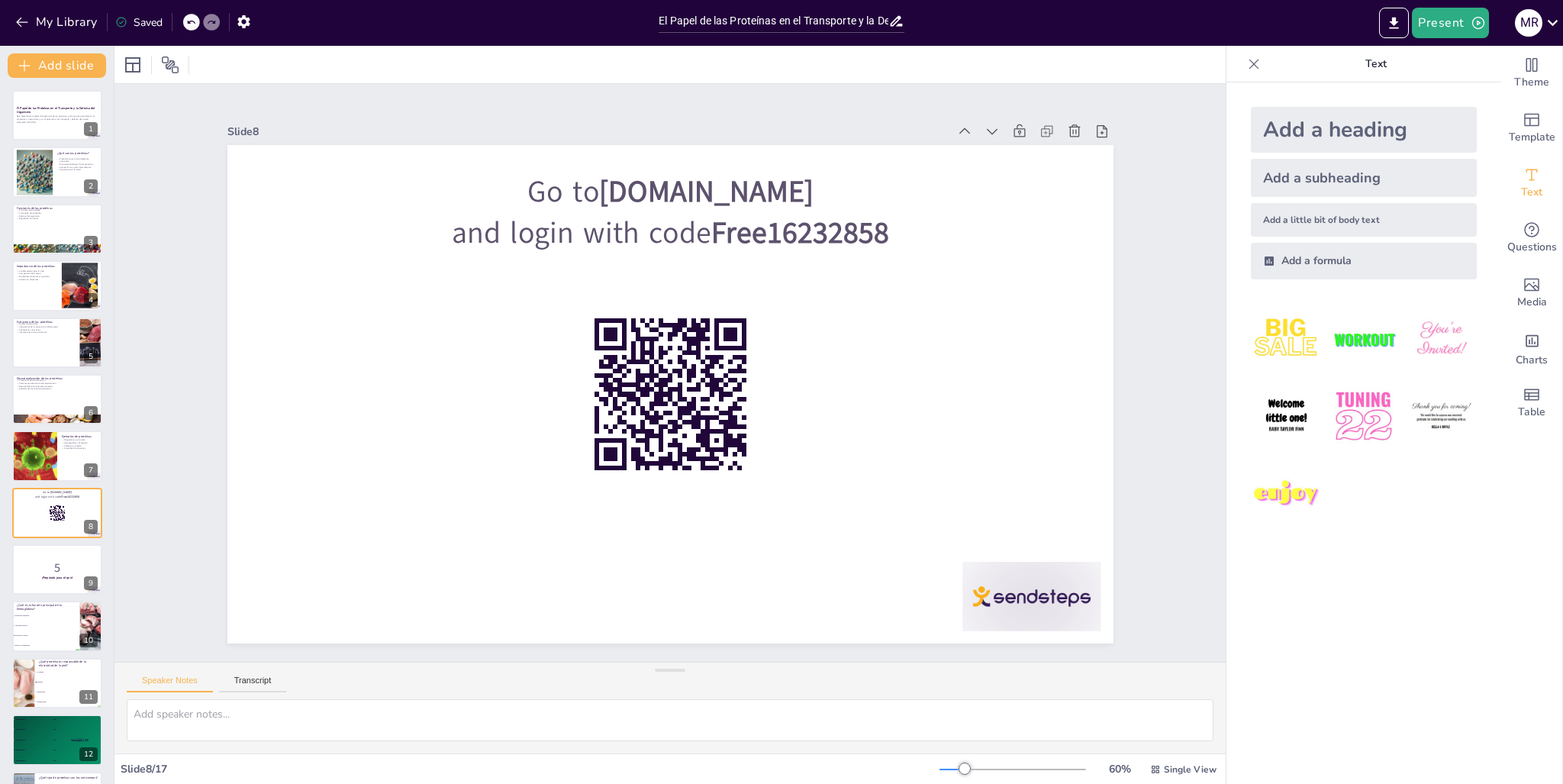
checkbox input "true"
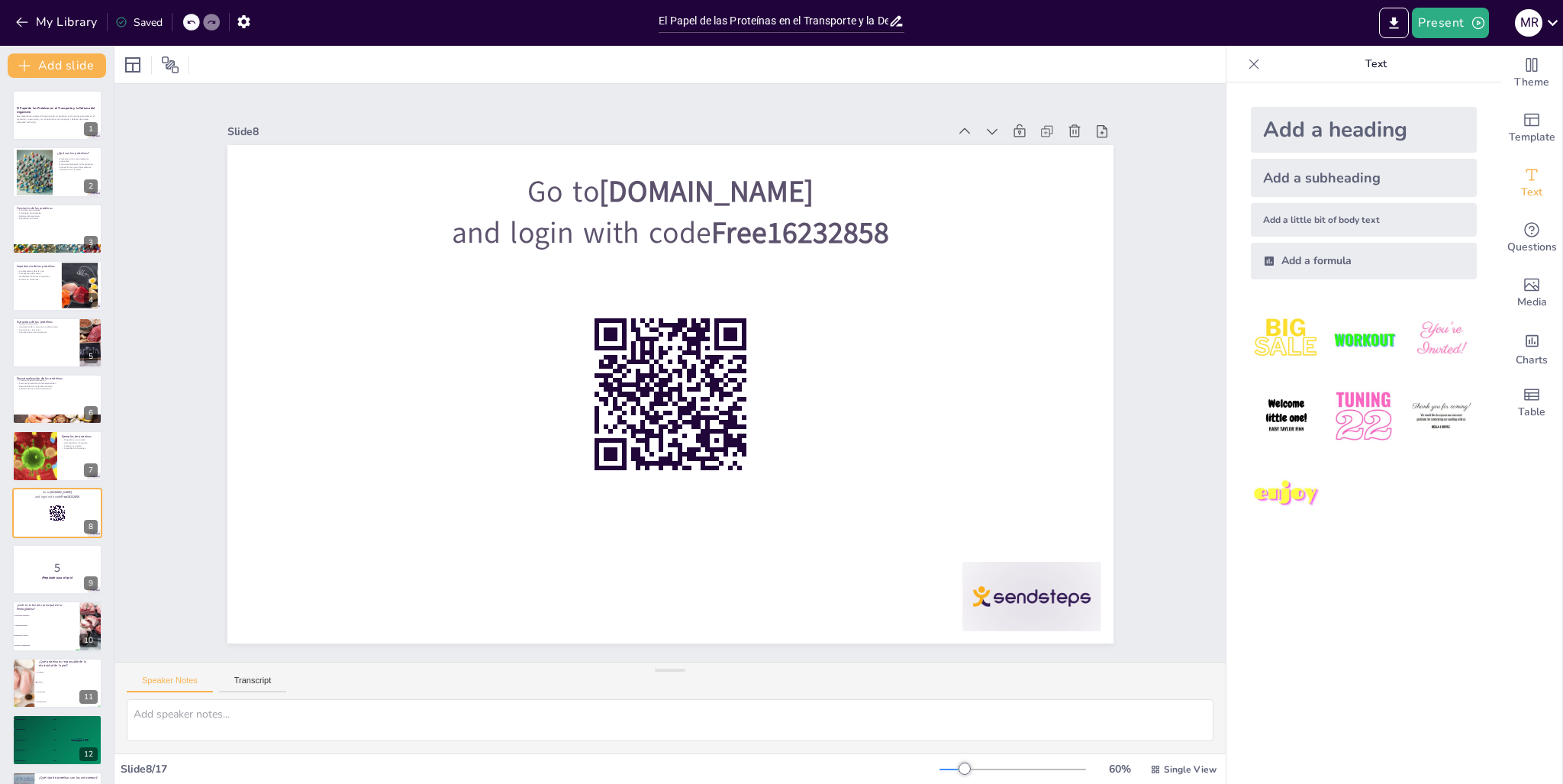
checkbox input "true"
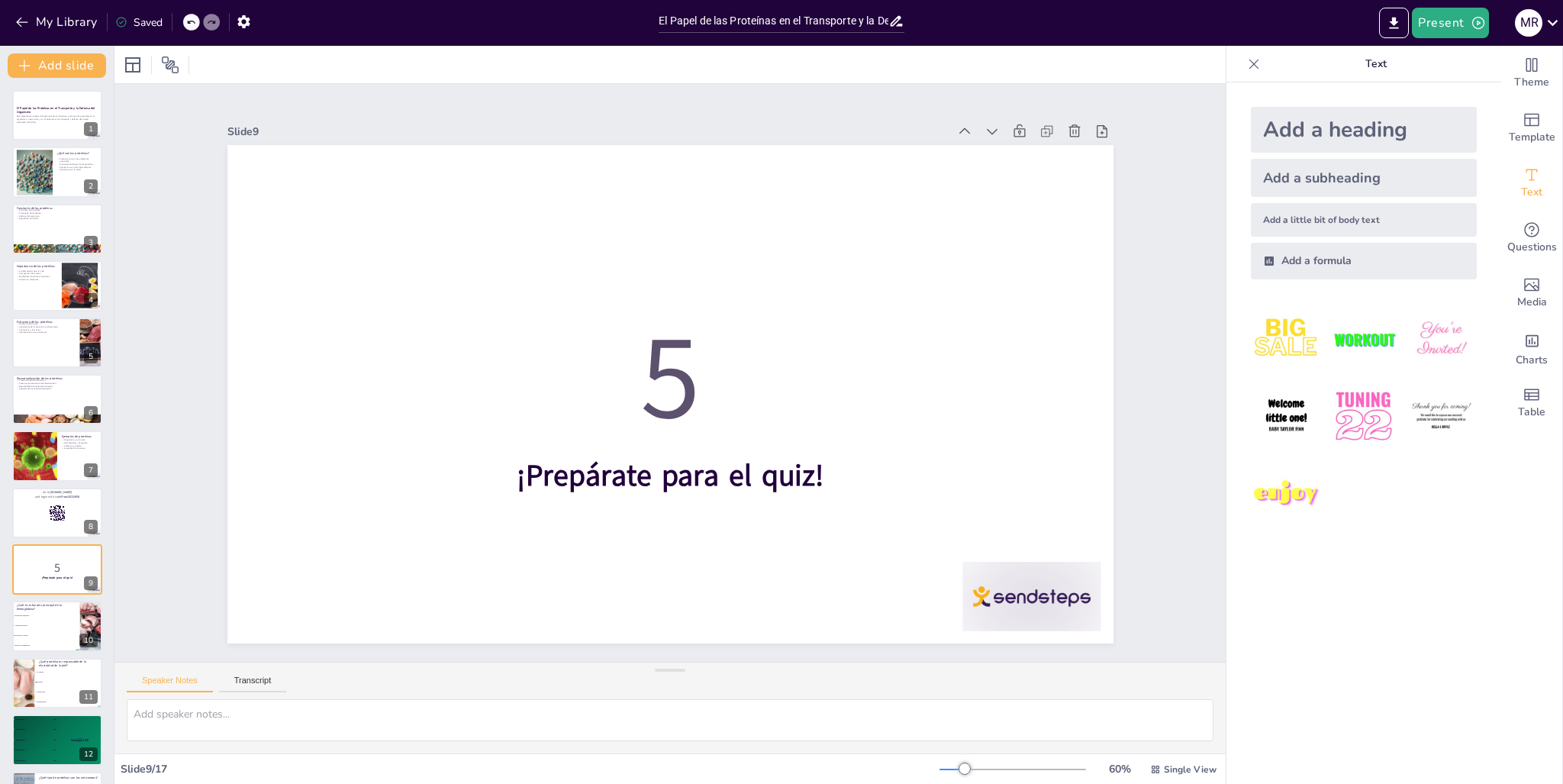
checkbox input "true"
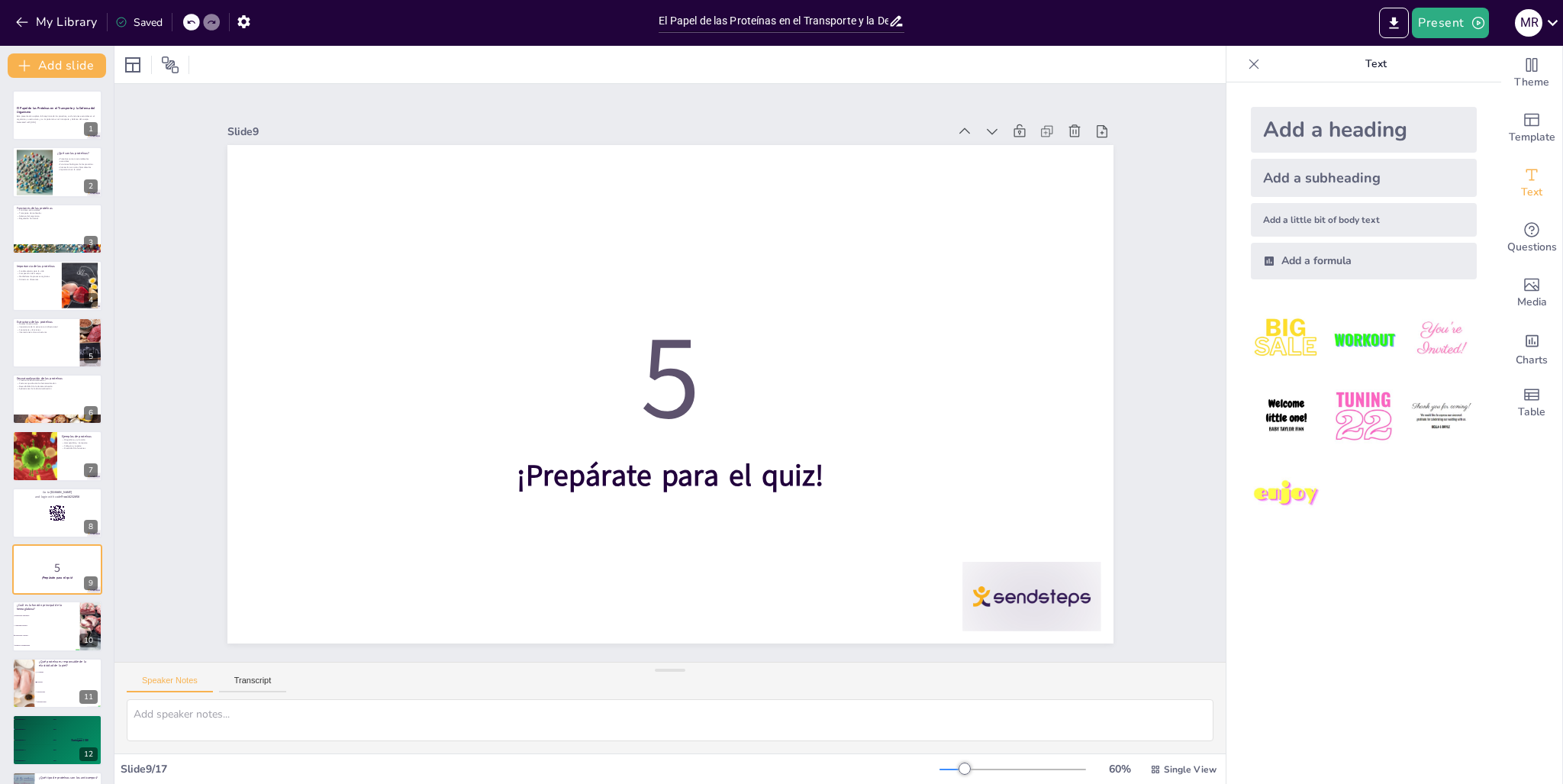
checkbox input "true"
type textarea "La respuesta correcta es "Transportar oxígeno". La hemoglobina es crucial para …"
checkbox input "true"
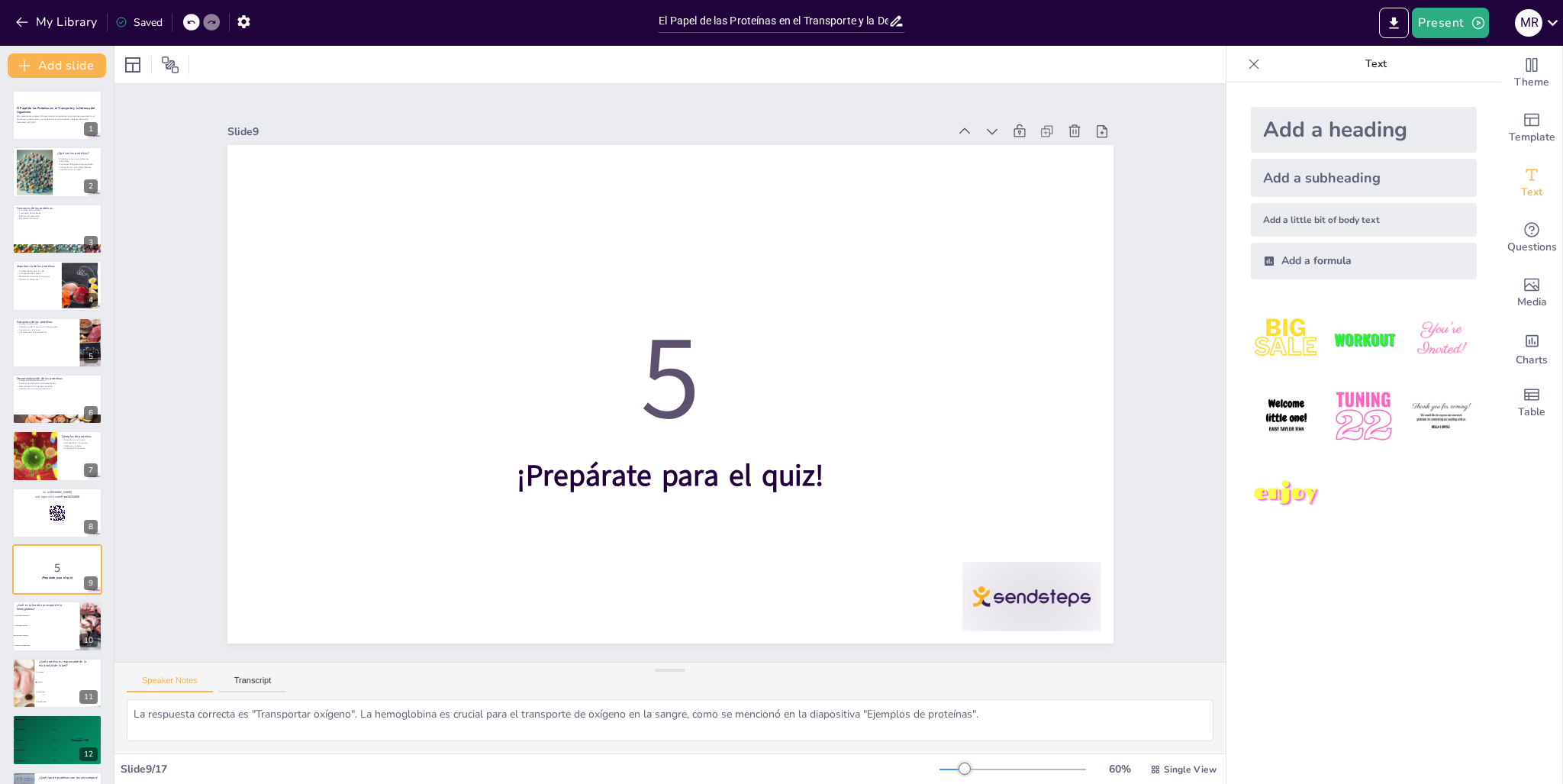
checkbox input "true"
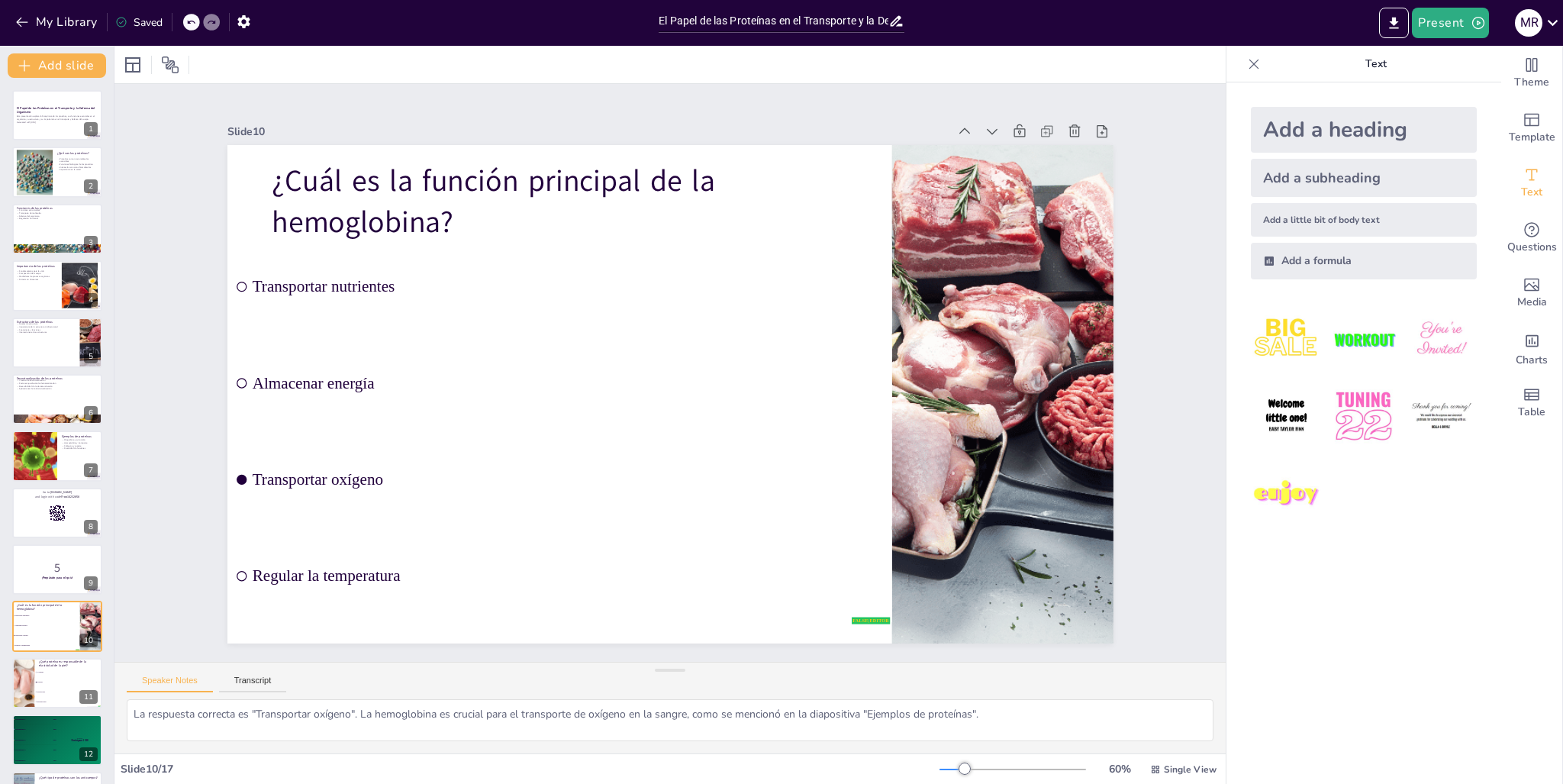
checkbox input "true"
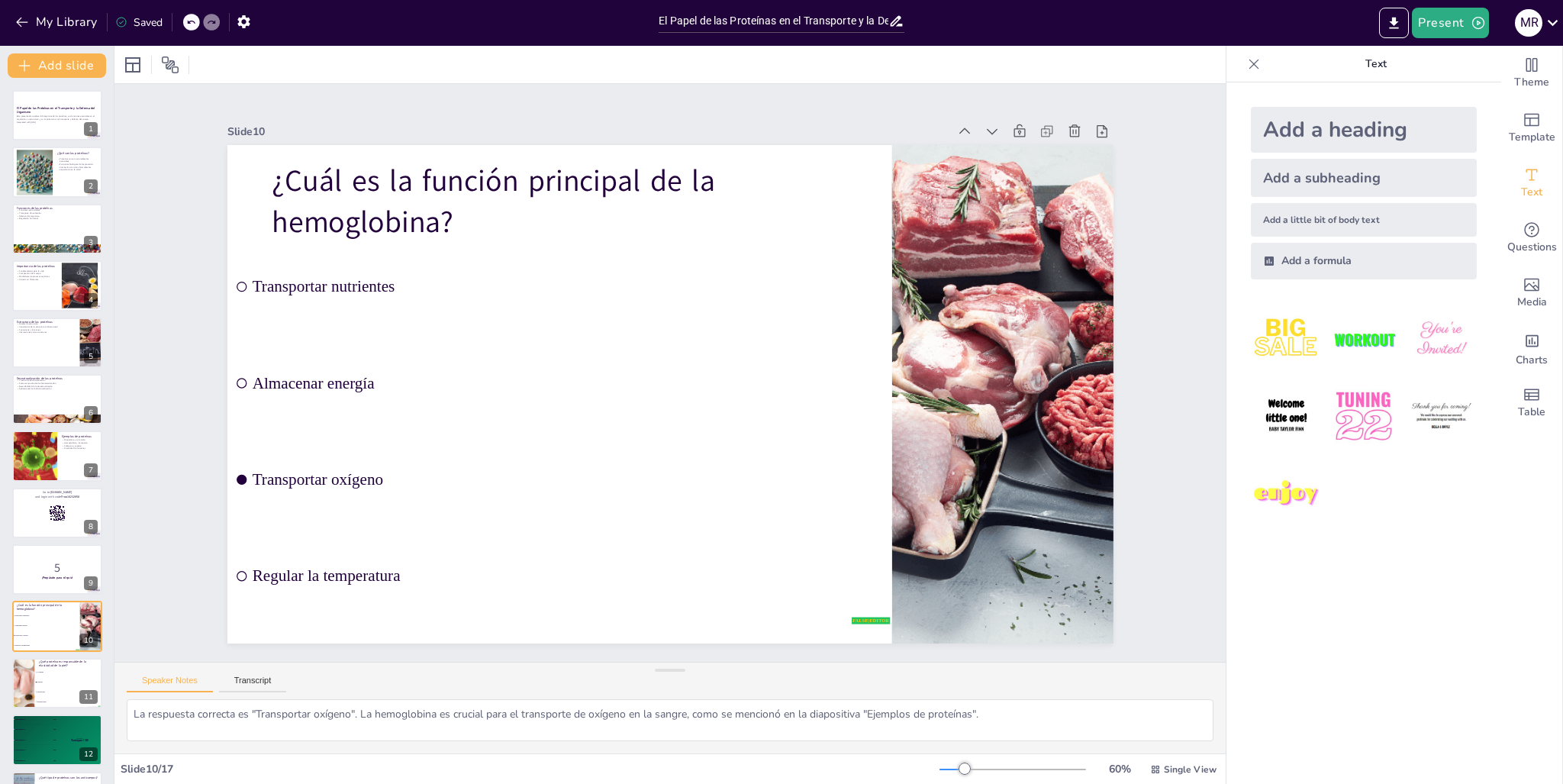
checkbox input "true"
type textarea "La respuesta correcta es "Elastina". Esta proteína es responsable de proporcion…"
checkbox input "true"
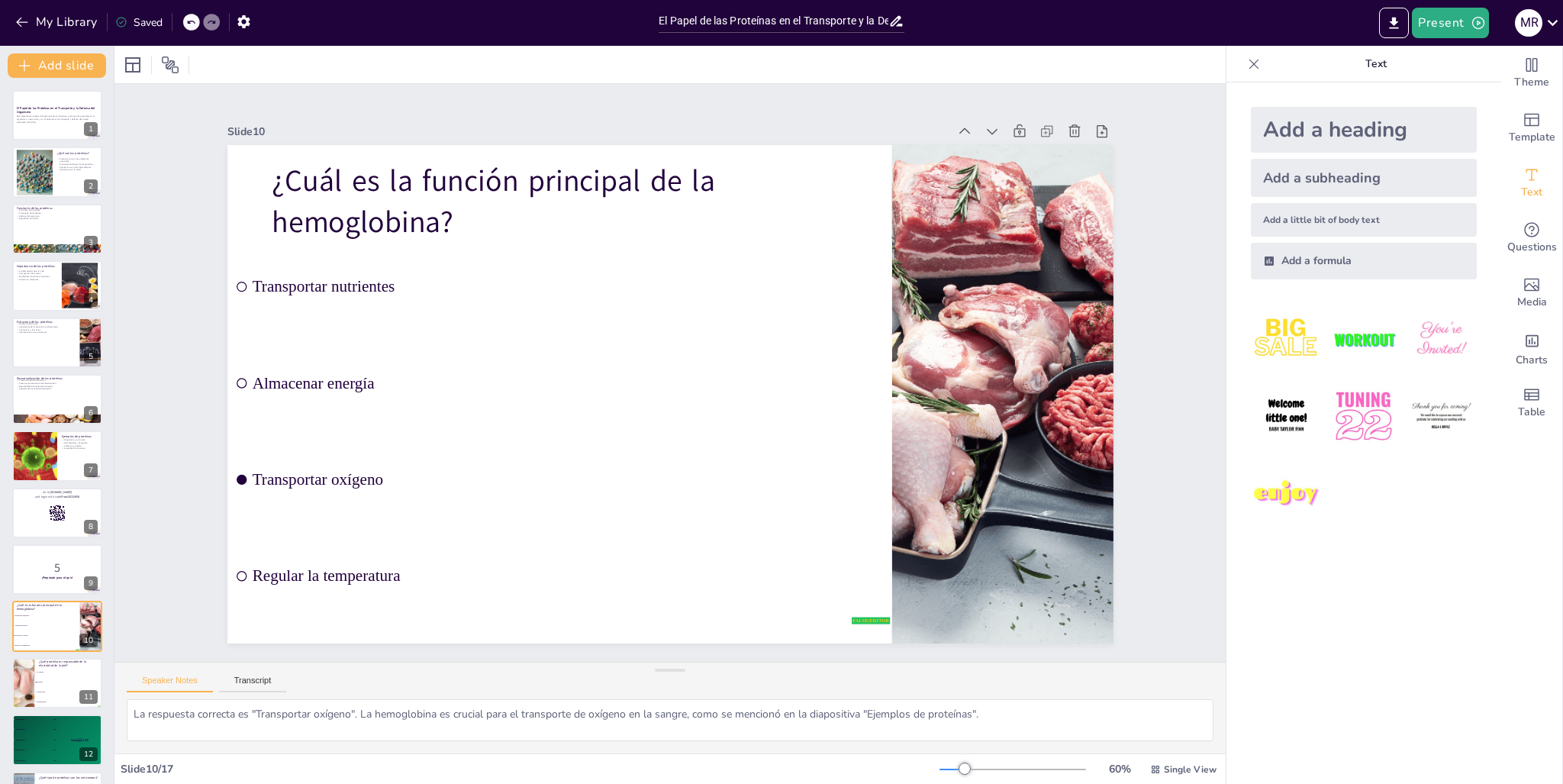
checkbox input "true"
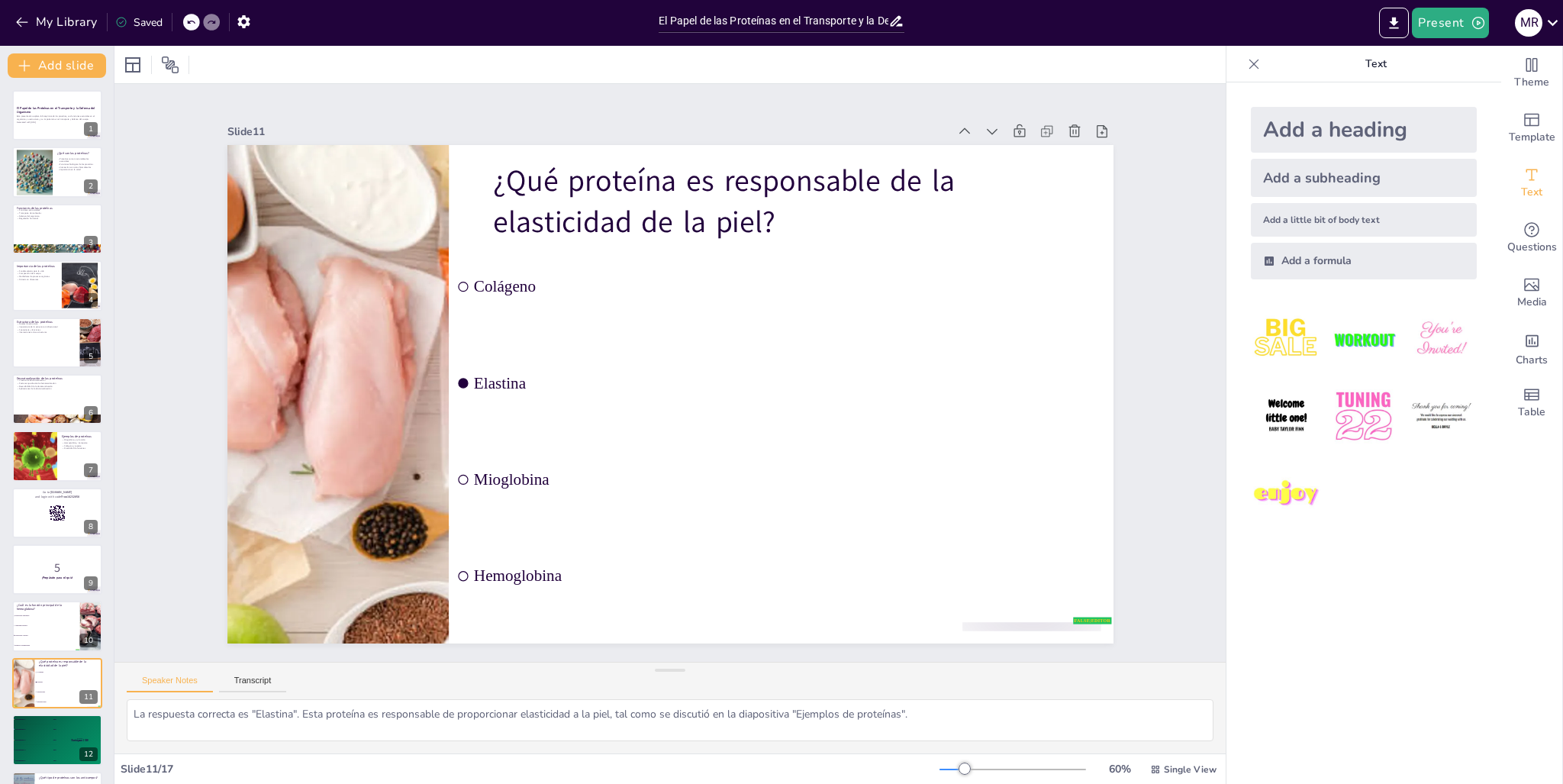
checkbox input "true"
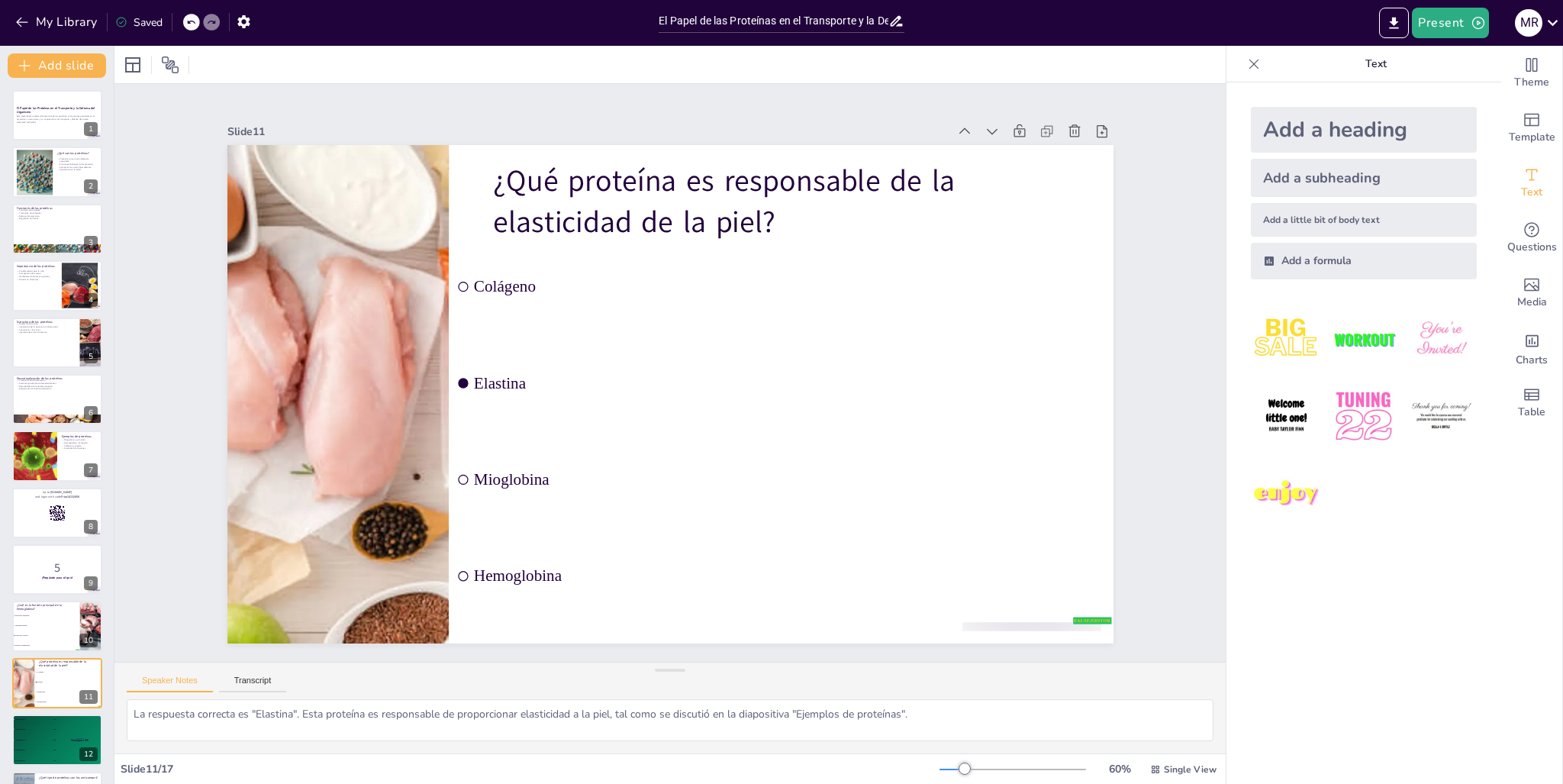
checkbox input "true"
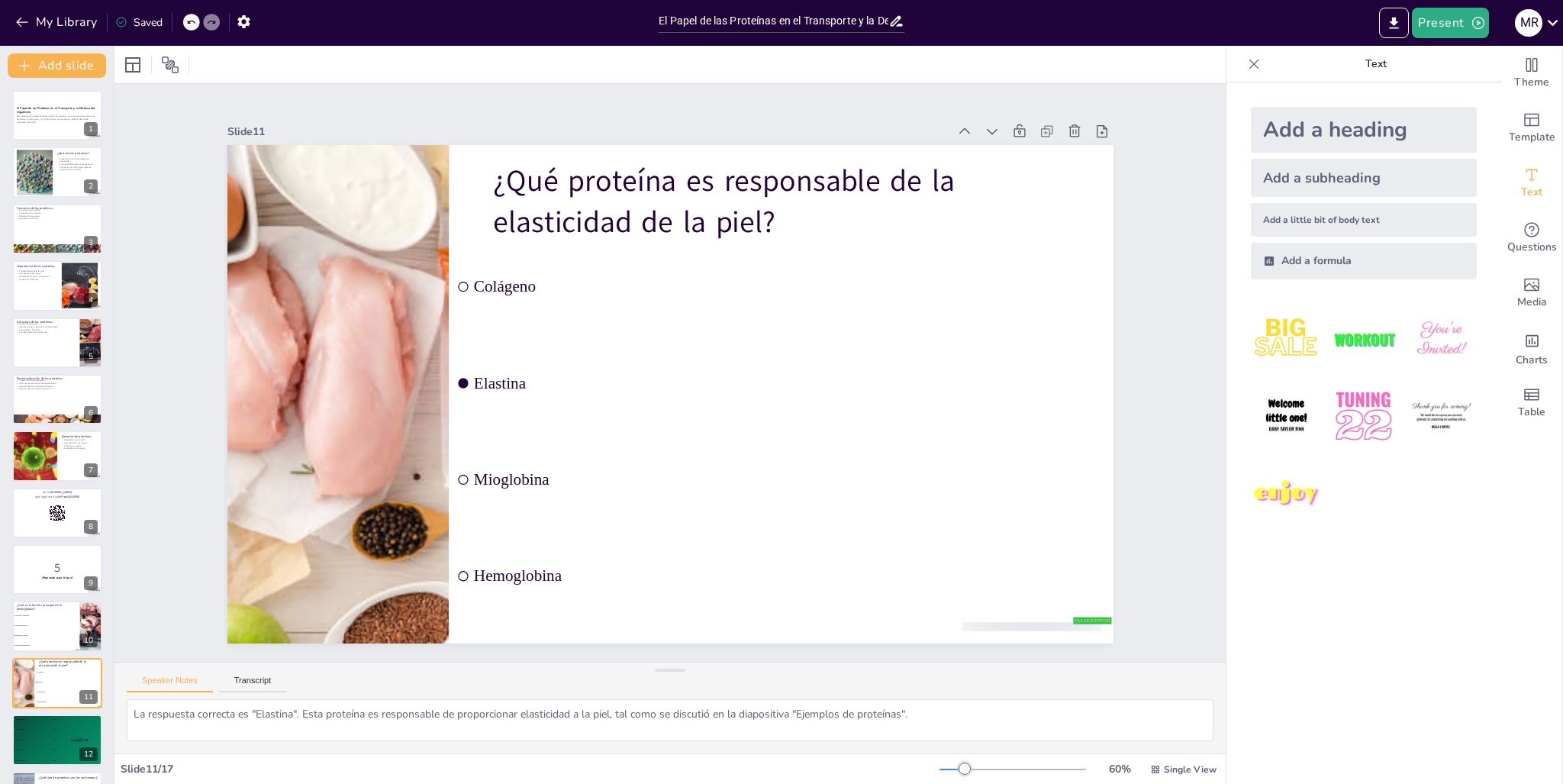
checkbox input "true"
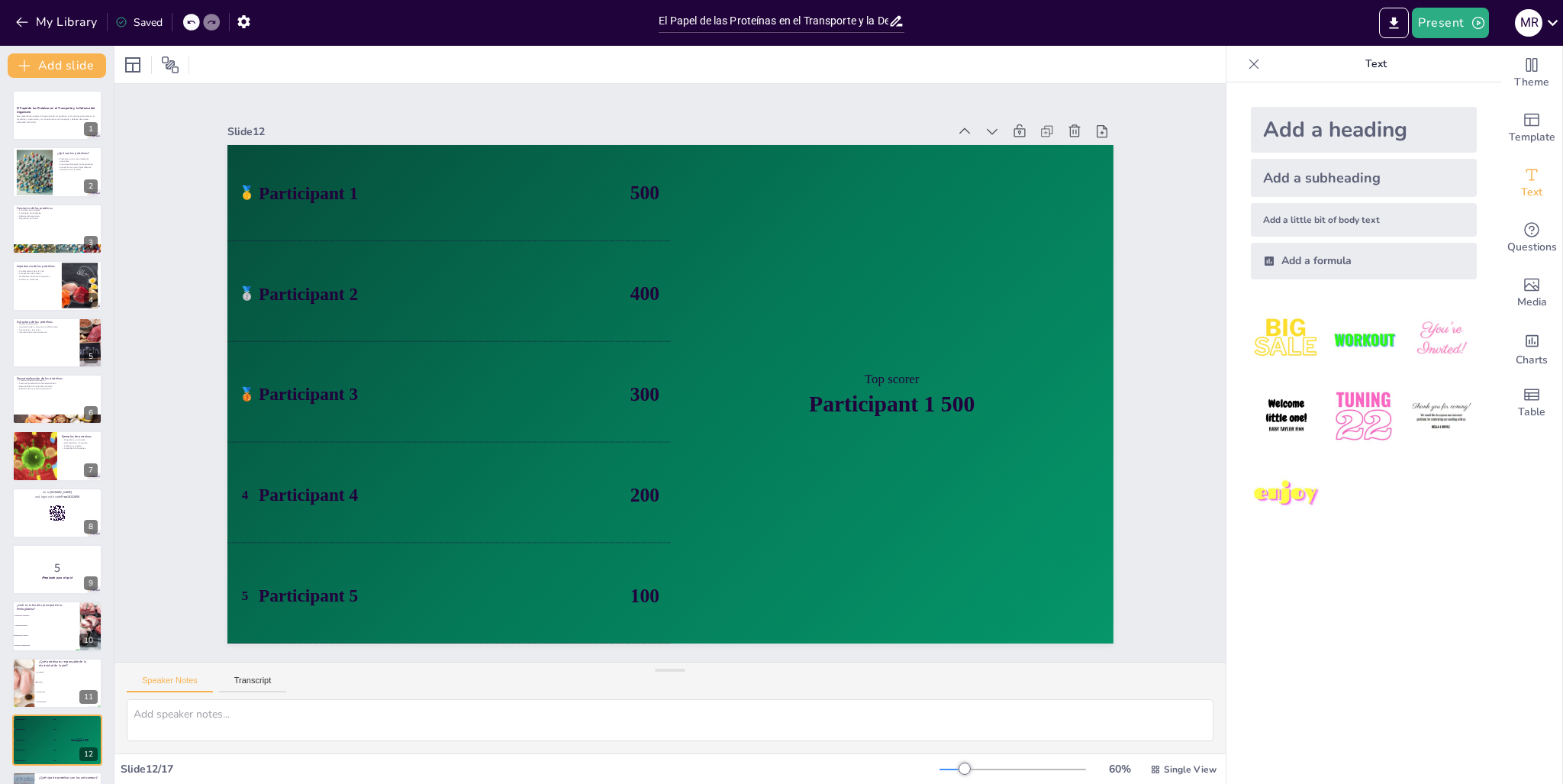
checkbox input "true"
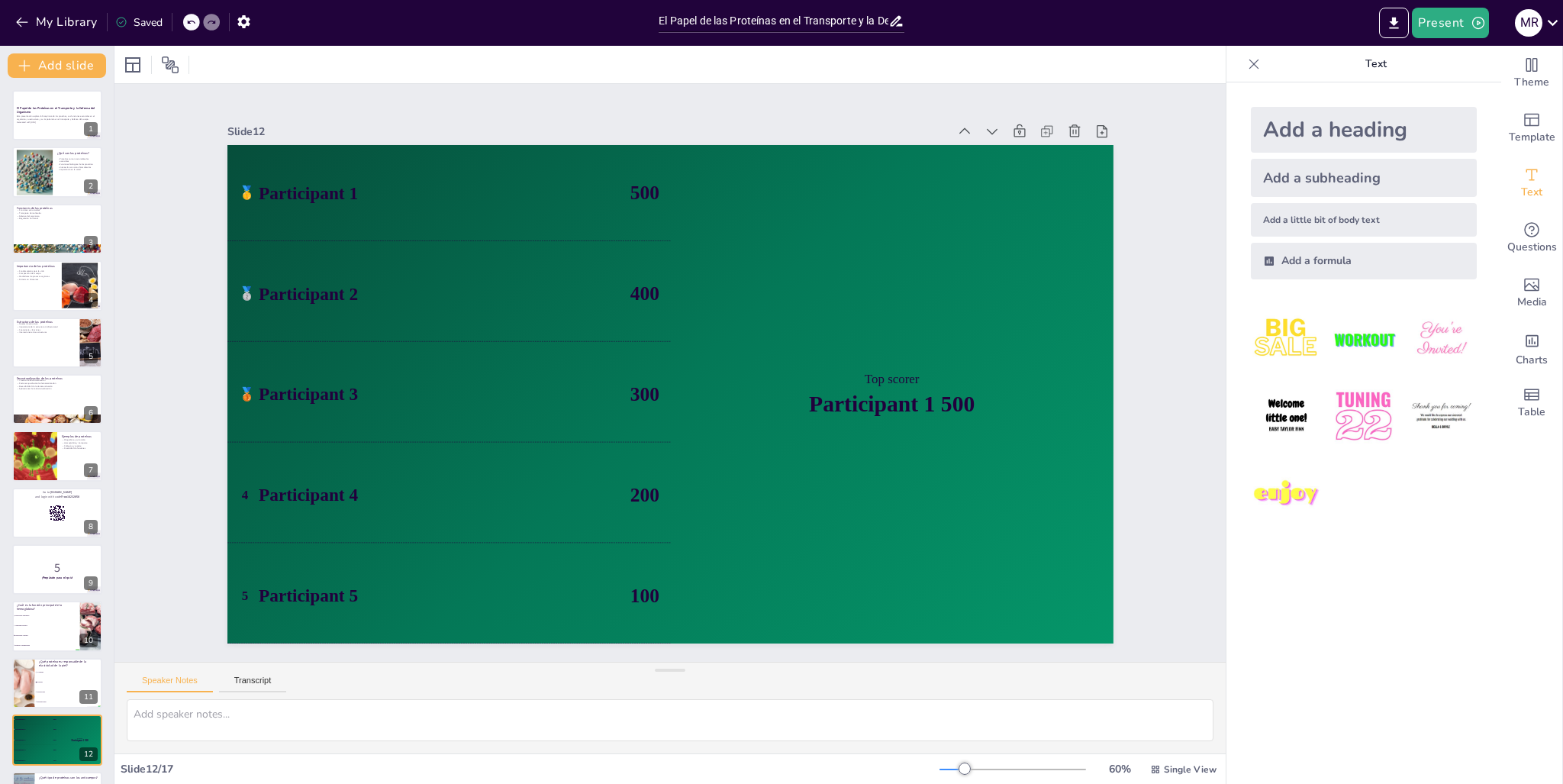
type textarea "La respuesta correcta es "Inmunológicas". Los anticuerpos son un tipo de proteí…"
checkbox input "true"
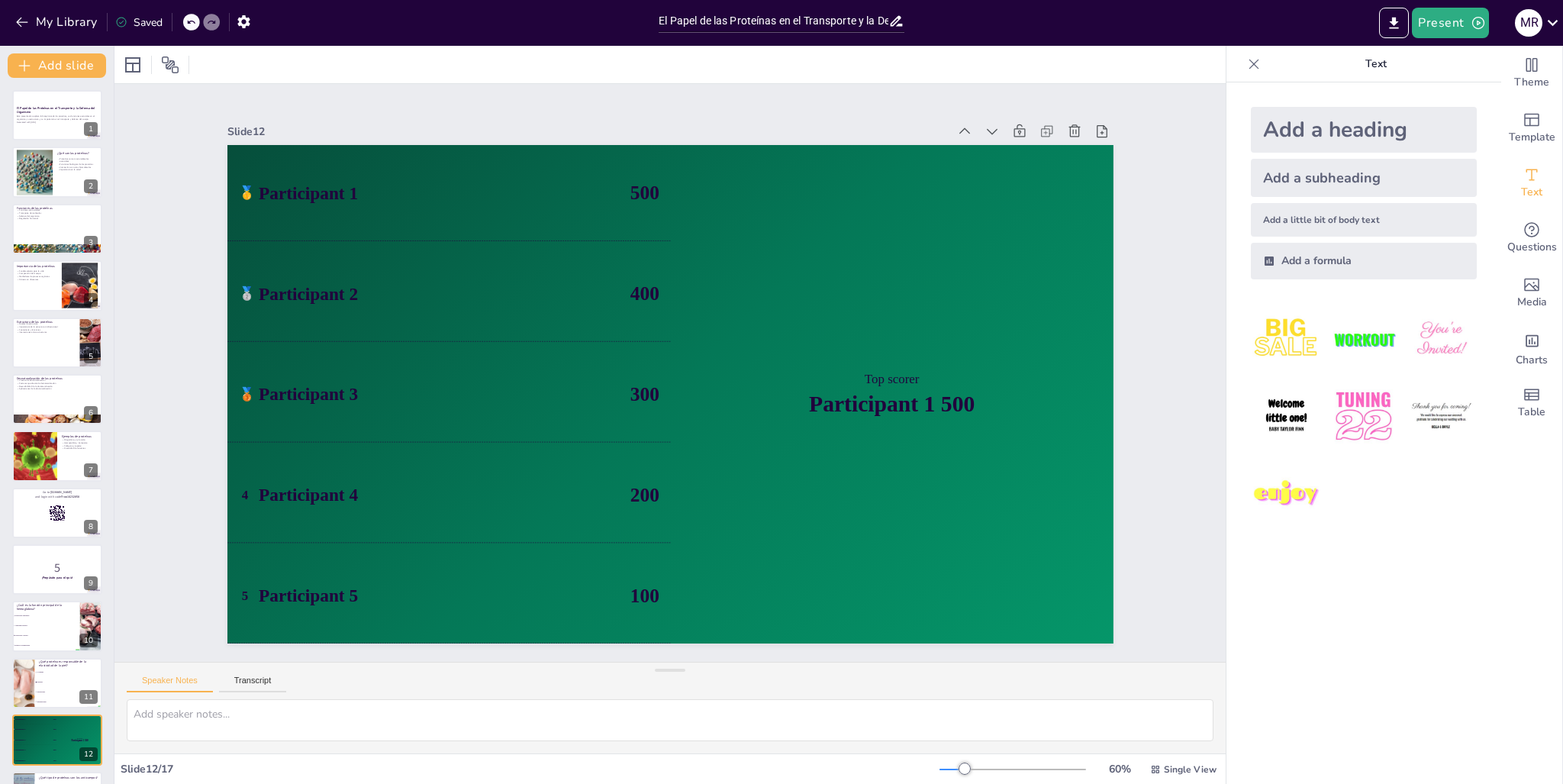
checkbox input "true"
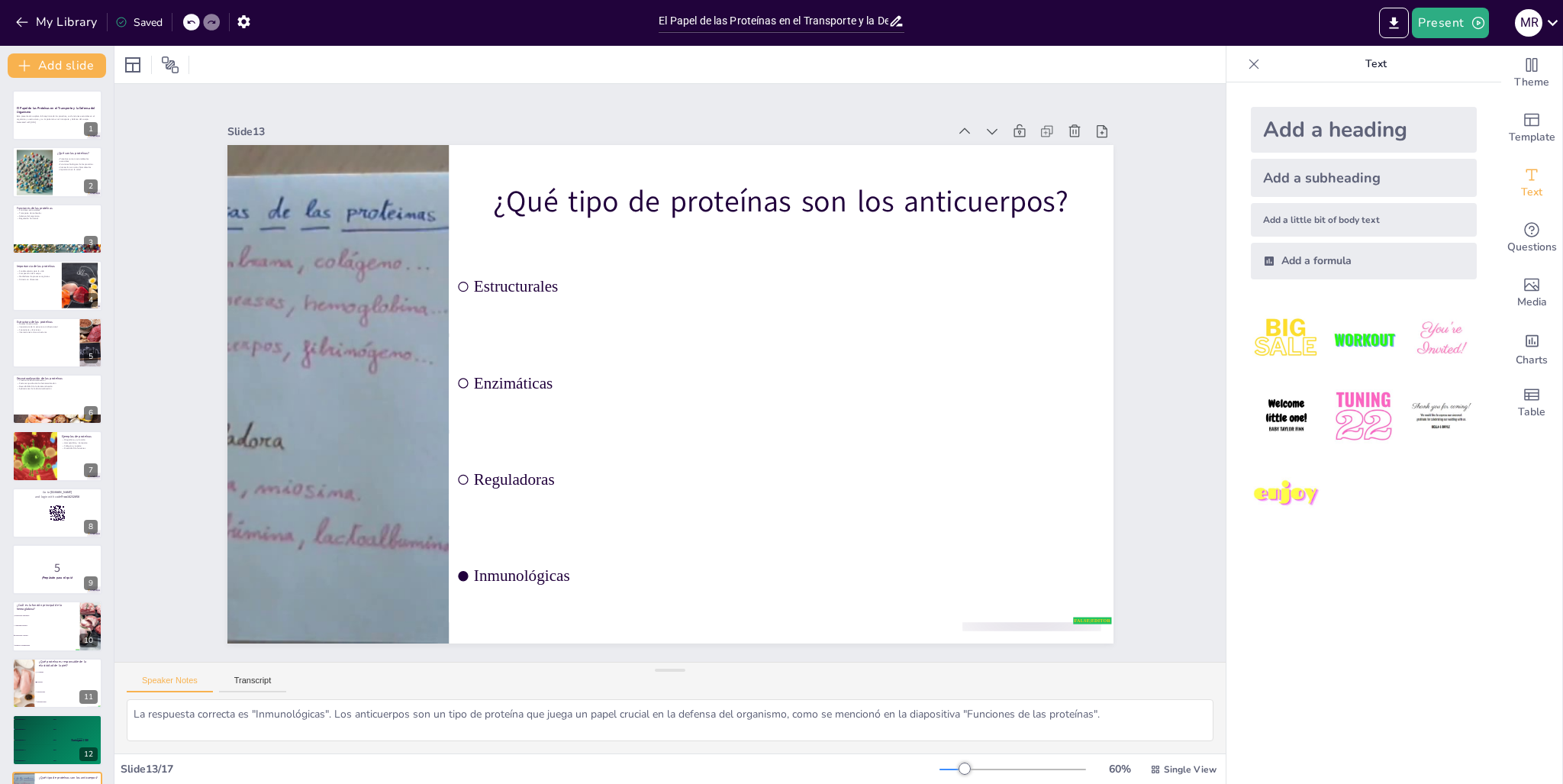
checkbox input "true"
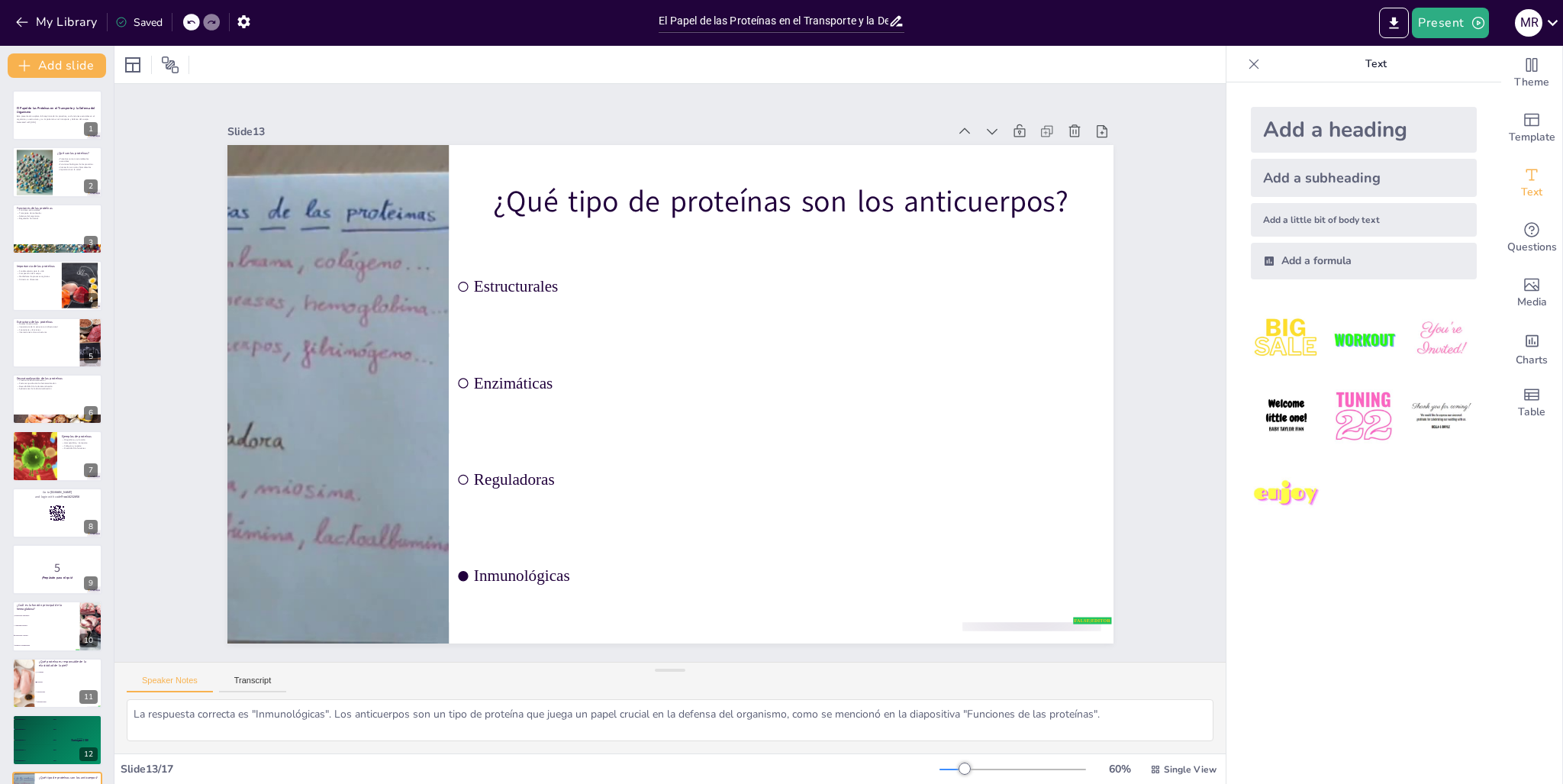
checkbox input "true"
type textarea "La respuesta correcta es "Transportar oxígeno". La hemoglobina es crucial para …"
checkbox input "true"
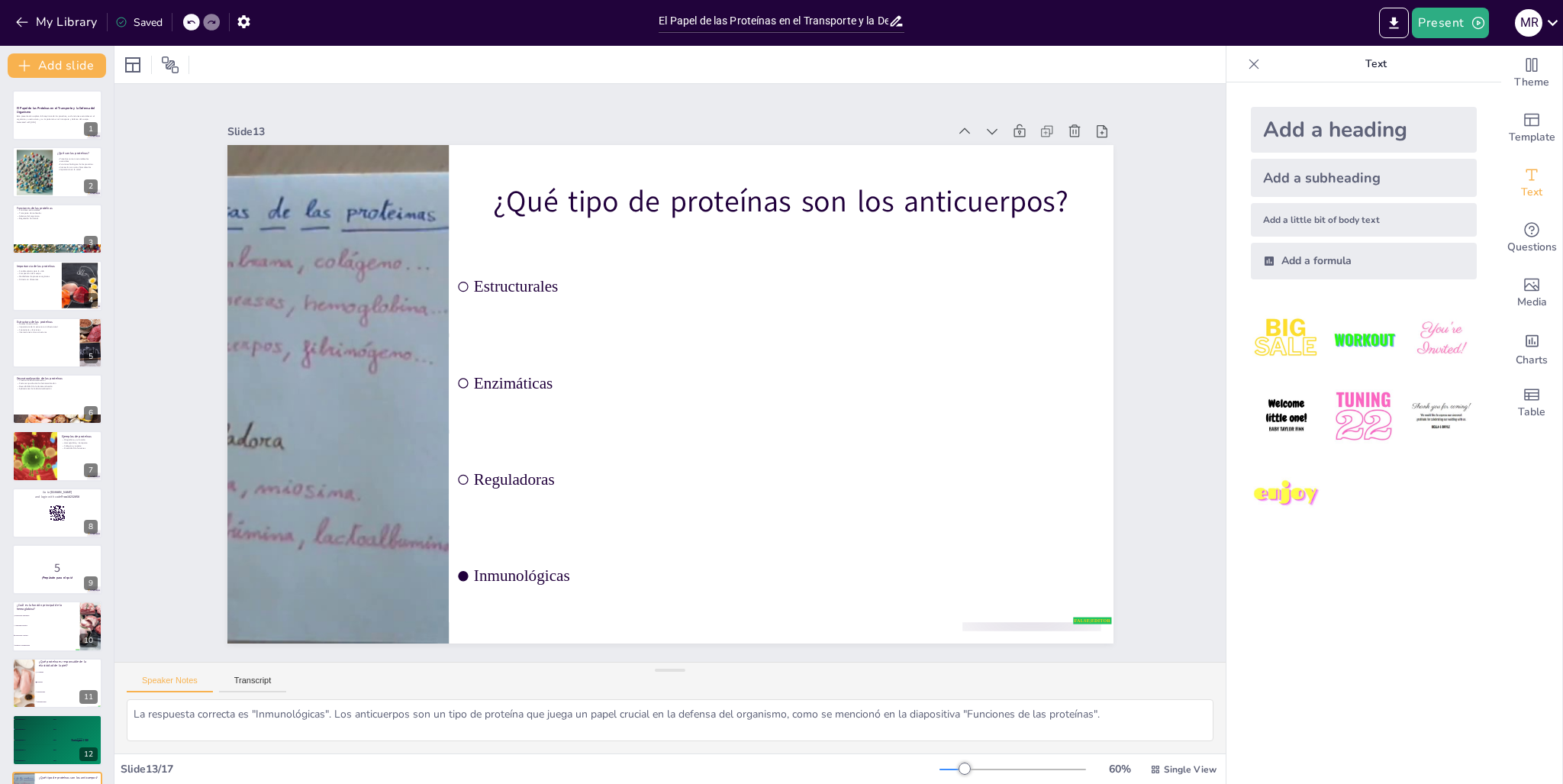
checkbox input "true"
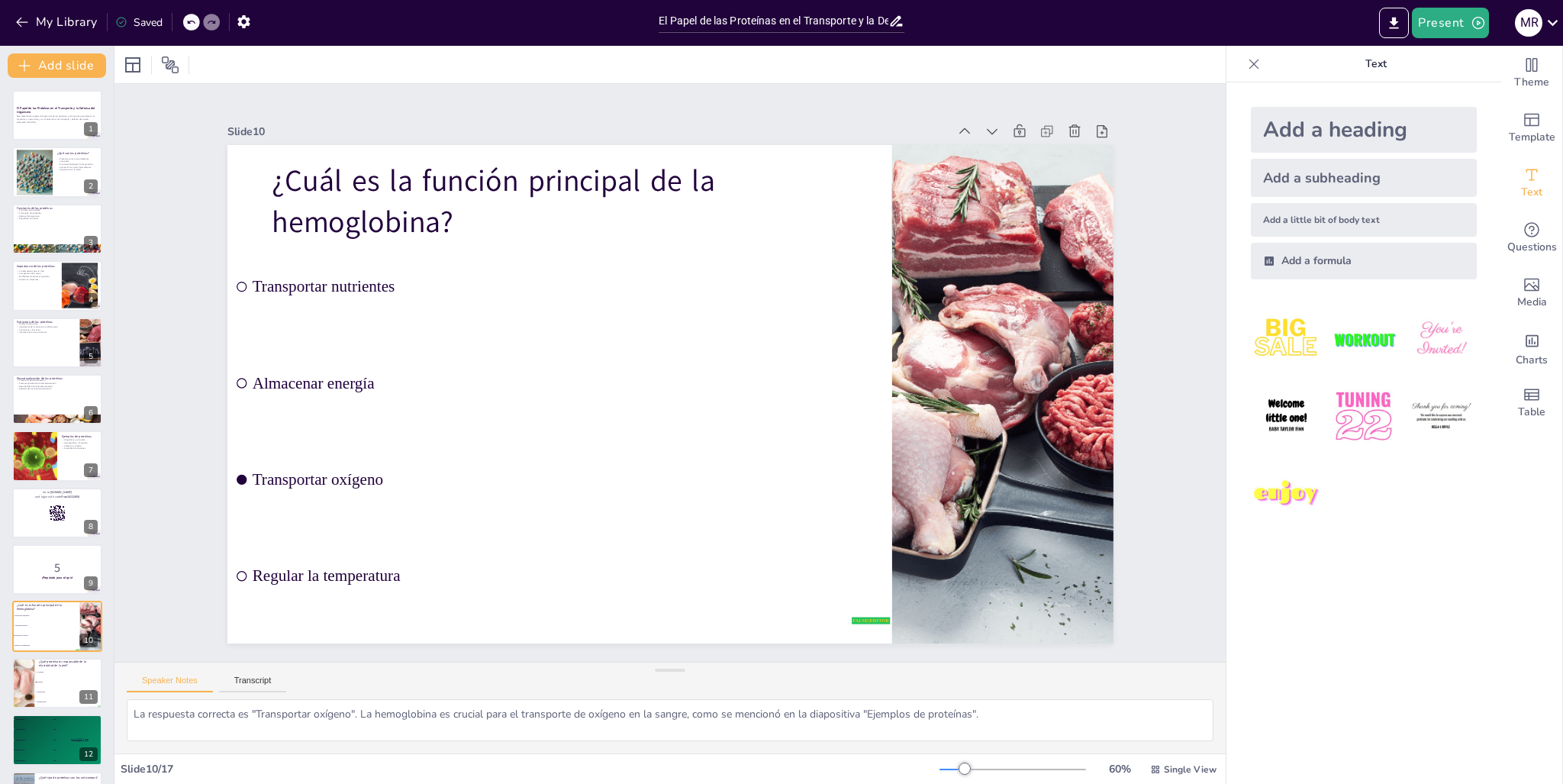
checkbox input "true"
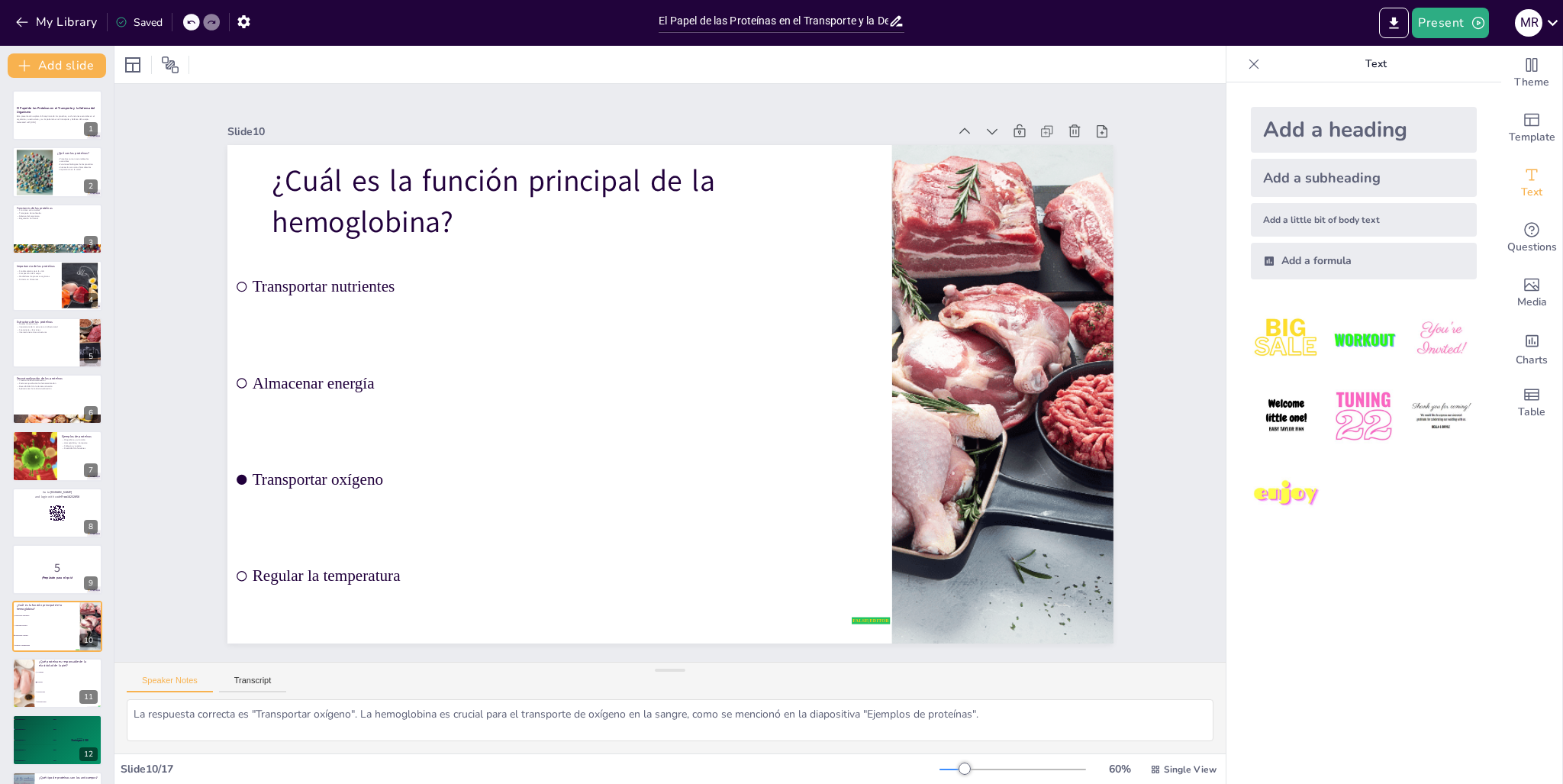
checkbox input "true"
type textarea "La respuesta correcta es "Inmunológicas". Los anticuerpos son un tipo de proteí…"
checkbox input "true"
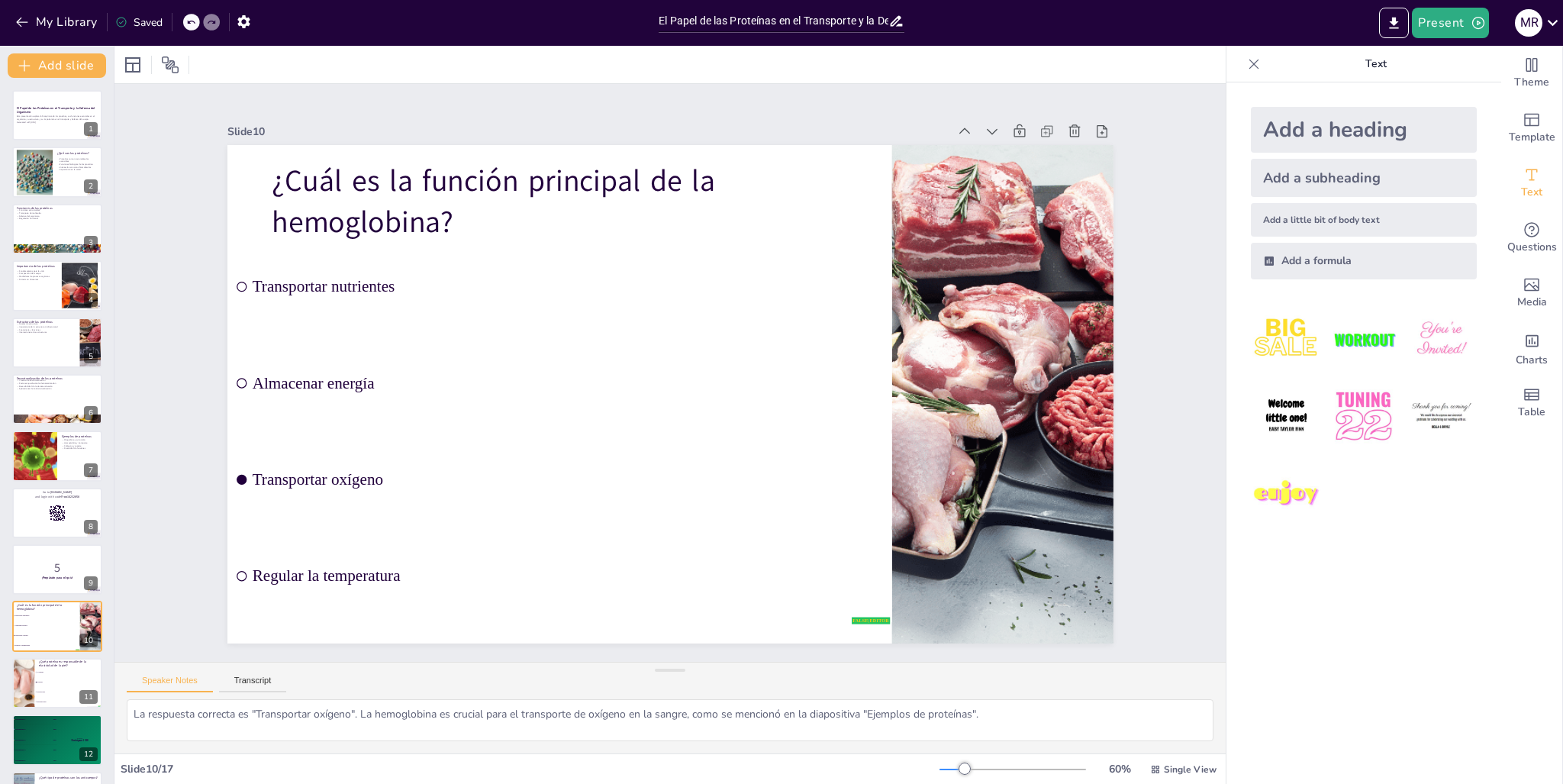
checkbox input "true"
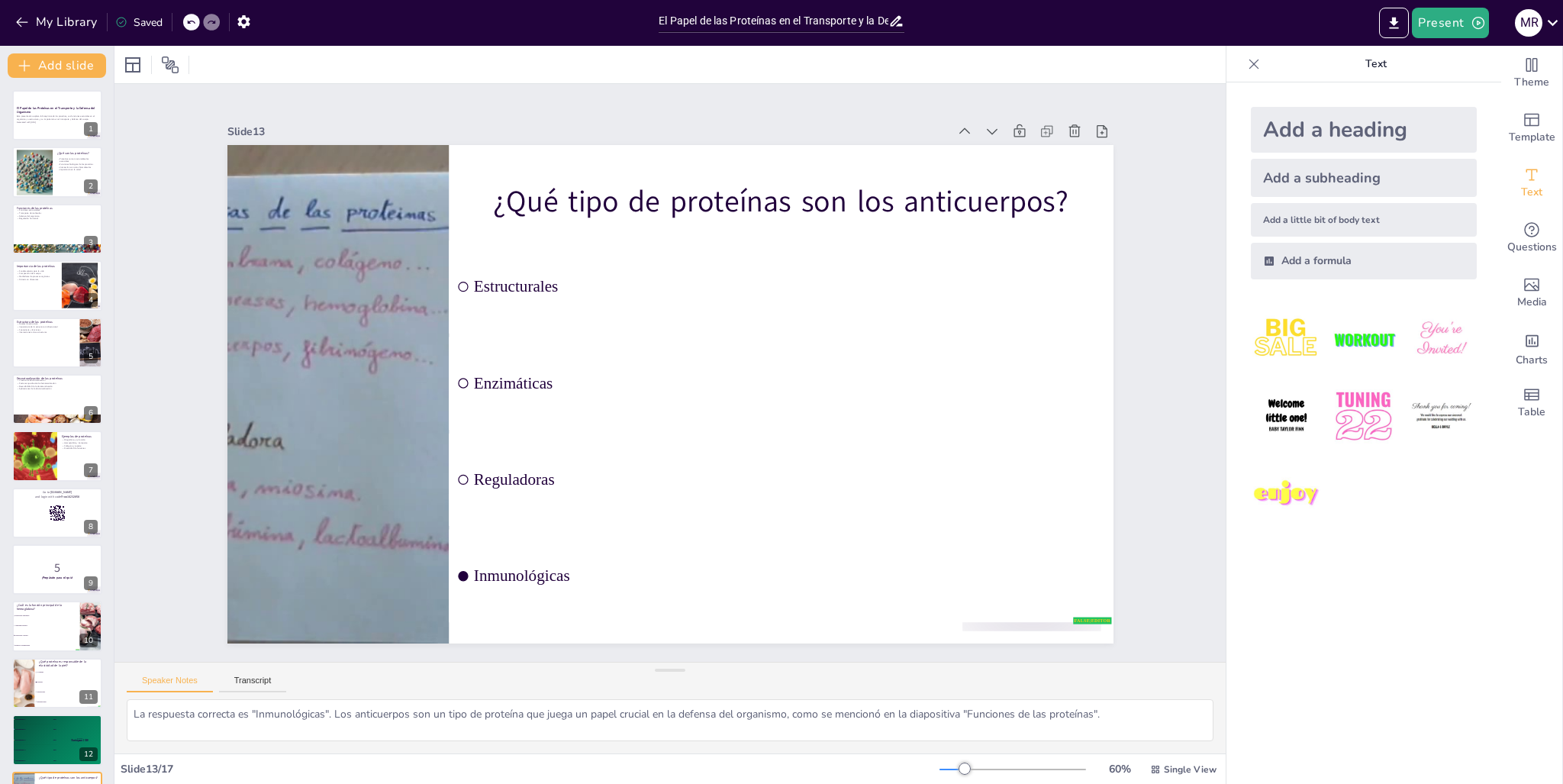
checkbox input "true"
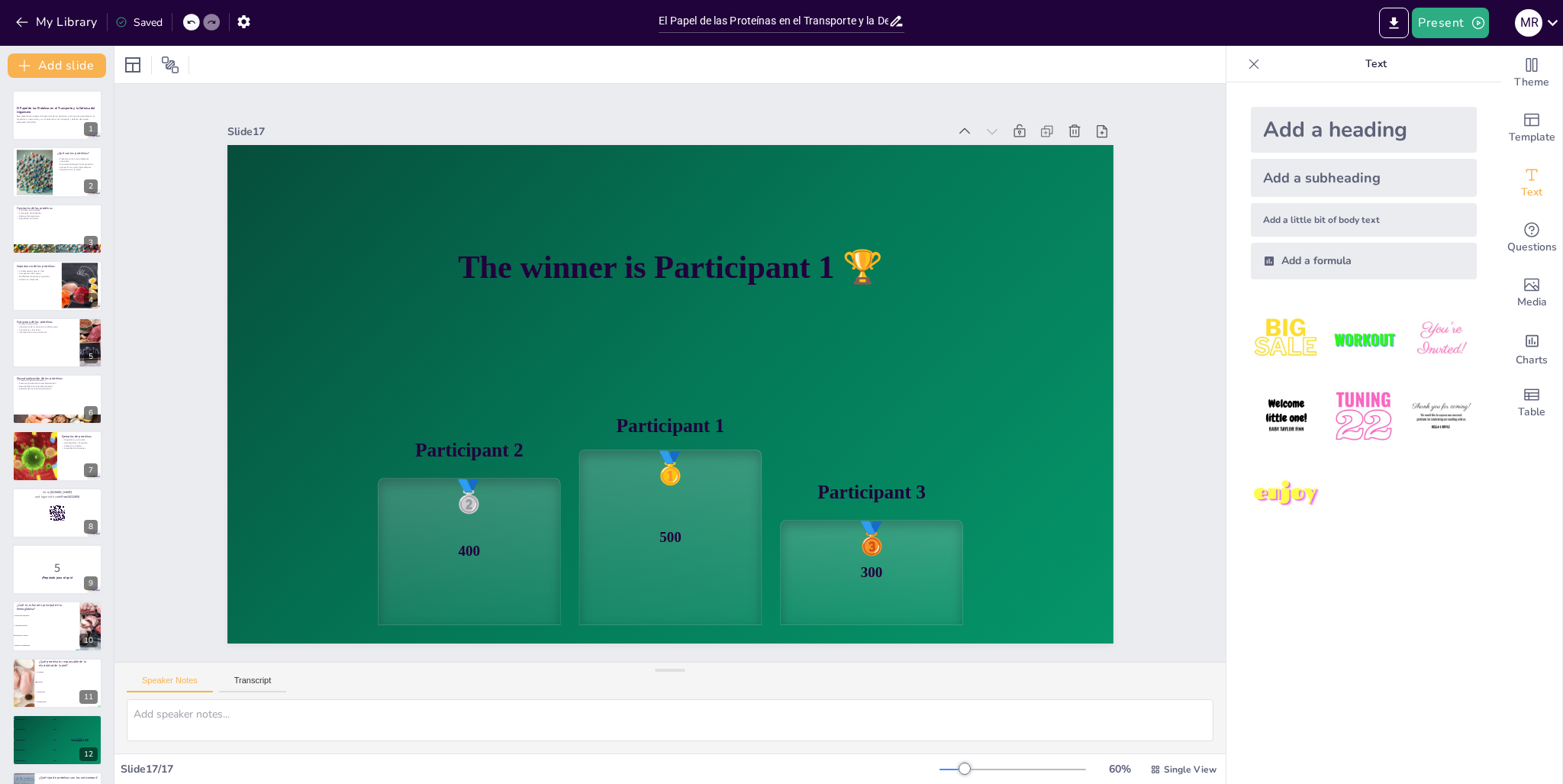
click at [1478, 19] on icon "button" at bounding box center [1478, 23] width 16 height 16
click at [1487, 57] on li "Preview presentation" at bounding box center [1474, 56] width 120 height 24
